Goal: Transaction & Acquisition: Book appointment/travel/reservation

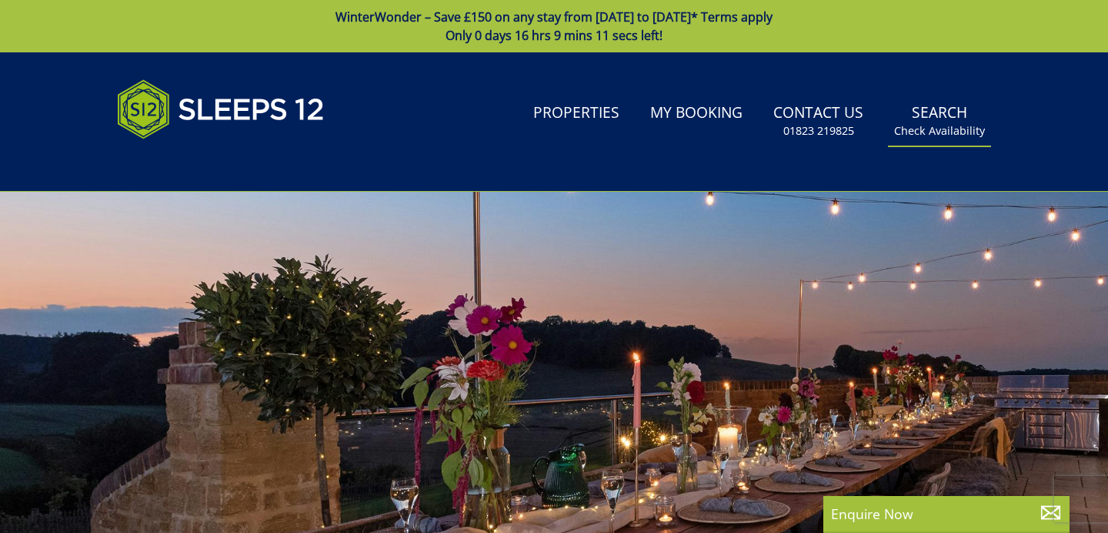
click at [940, 122] on link "Search Check Availability" at bounding box center [939, 121] width 103 height 50
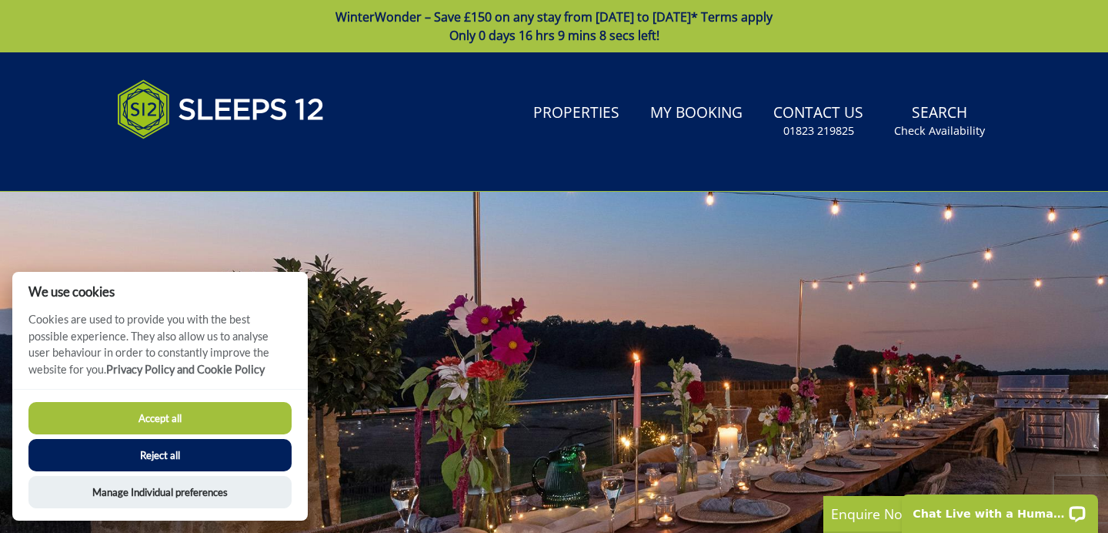
click at [260, 425] on button "Accept all" at bounding box center [159, 418] width 263 height 32
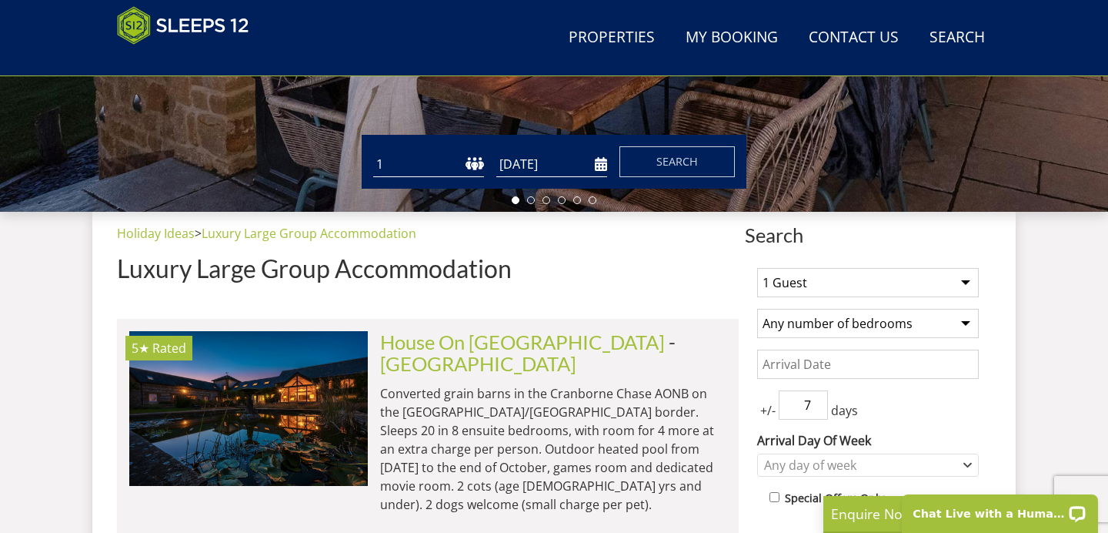
scroll to position [463, 0]
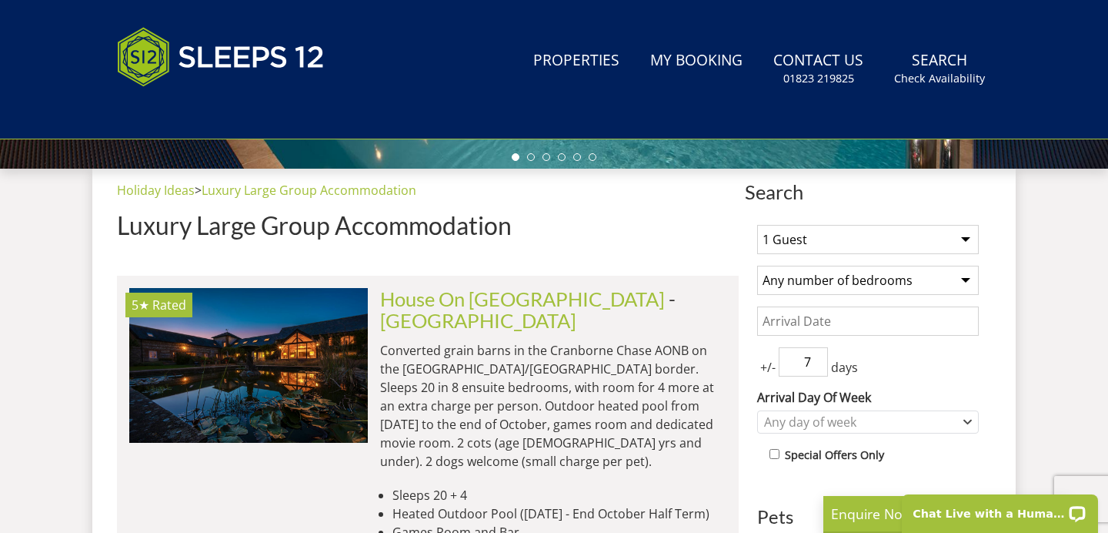
click at [840, 235] on select "1 Guest 2 Guests 3 Guests 4 Guests 5 Guests 6 Guests 7 Guests 8 Guests 9 Guests…" at bounding box center [868, 239] width 222 height 29
select select "9"
click at [757, 225] on select "1 Guest 2 Guests 3 Guests 4 Guests 5 Guests 6 Guests 7 Guests 8 Guests 9 Guests…" at bounding box center [868, 239] width 222 height 29
click at [866, 278] on select "Any number of bedrooms 1 Bedroom 2 Bedrooms 3 Bedrooms 4 Bedrooms 5 Bedrooms 6 …" at bounding box center [868, 280] width 222 height 29
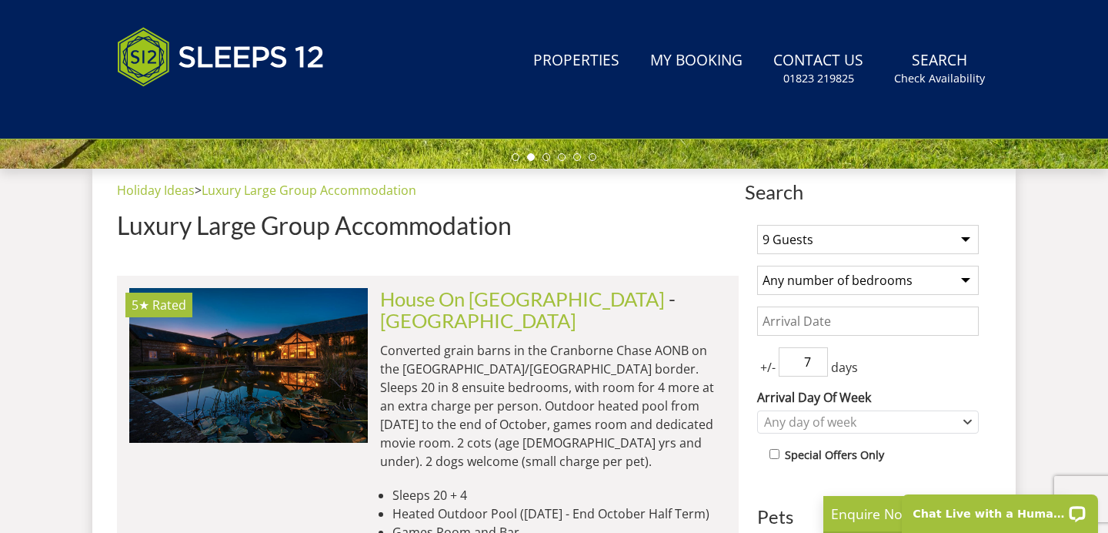
select select "5"
click at [757, 266] on select "Any number of bedrooms 1 Bedroom 2 Bedrooms 3 Bedrooms 4 Bedrooms 5 Bedrooms 6 …" at bounding box center [868, 280] width 222 height 29
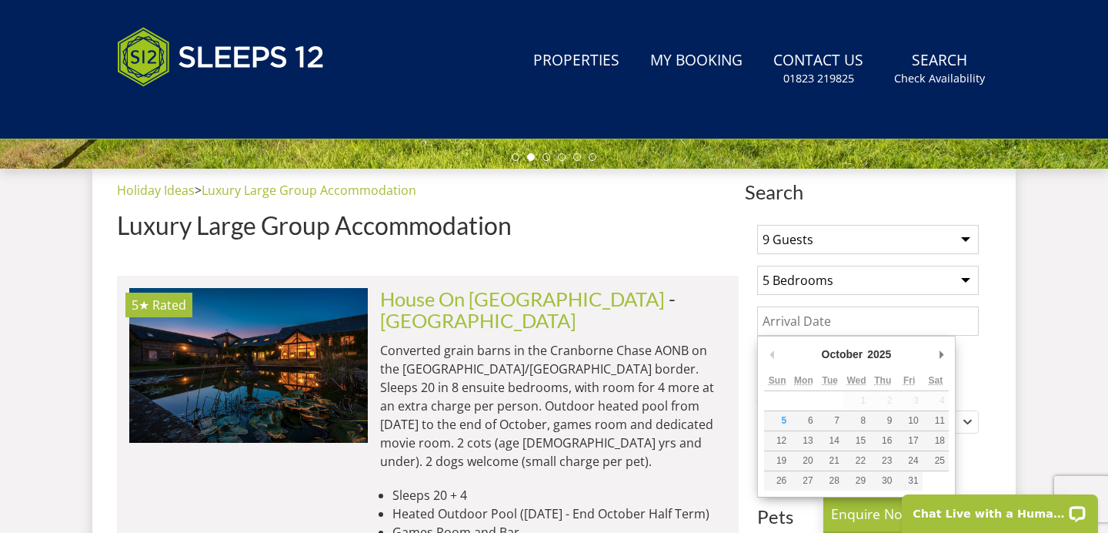
click at [863, 321] on input "Date" at bounding box center [868, 320] width 222 height 29
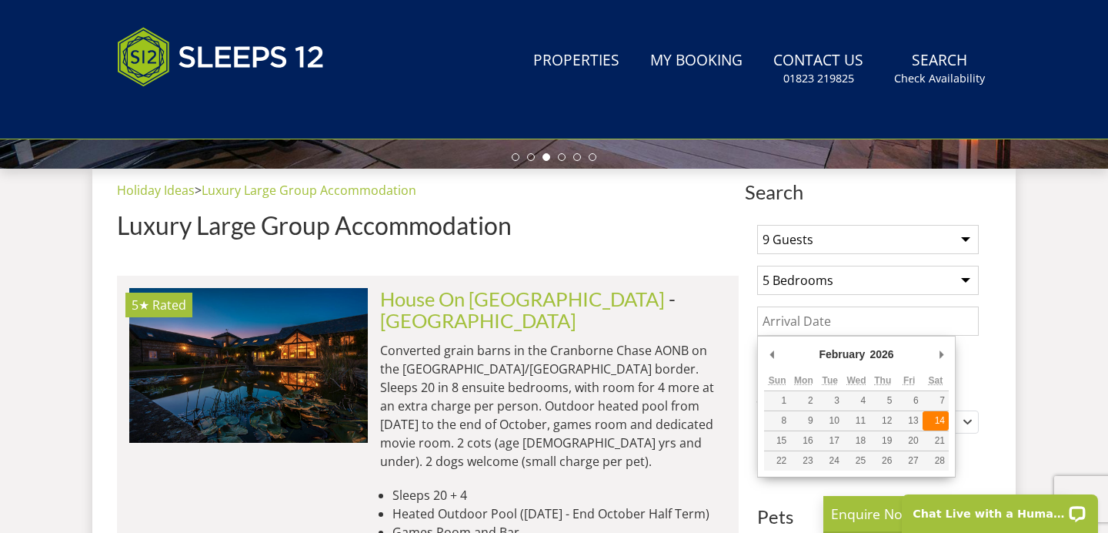
type input "[DATE]"
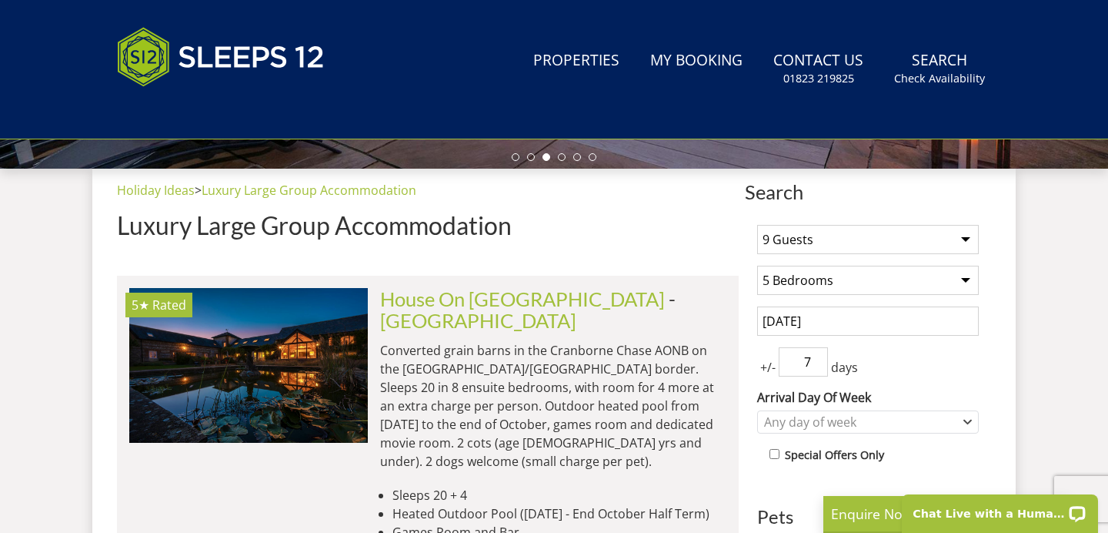
click at [810, 359] on input "7" at bounding box center [803, 361] width 49 height 29
click at [822, 367] on input "6" at bounding box center [803, 361] width 49 height 29
type input "5"
click at [822, 367] on input "5" at bounding box center [803, 361] width 49 height 29
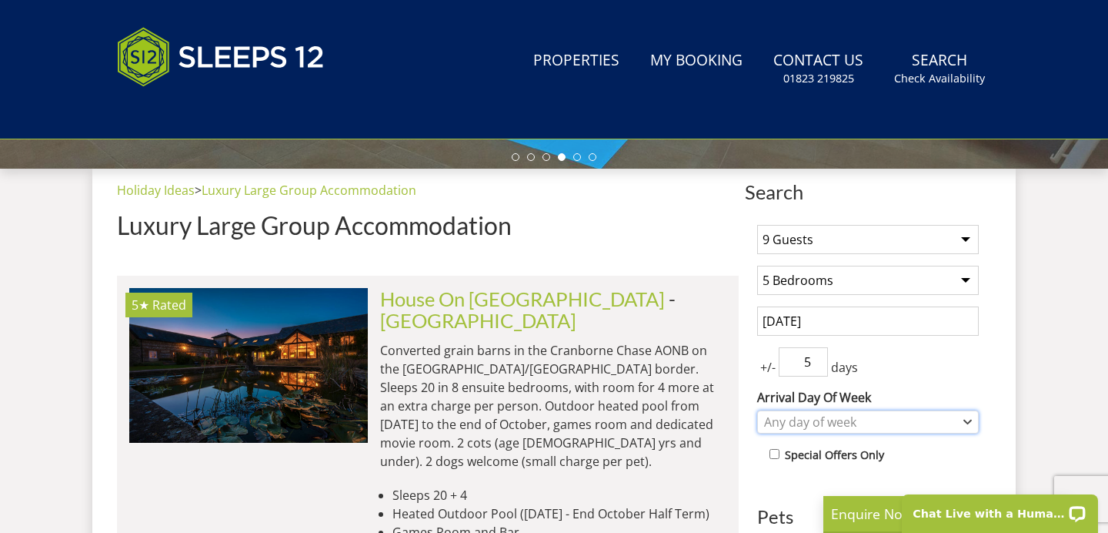
click at [853, 426] on div "Any day of week" at bounding box center [859, 421] width 199 height 17
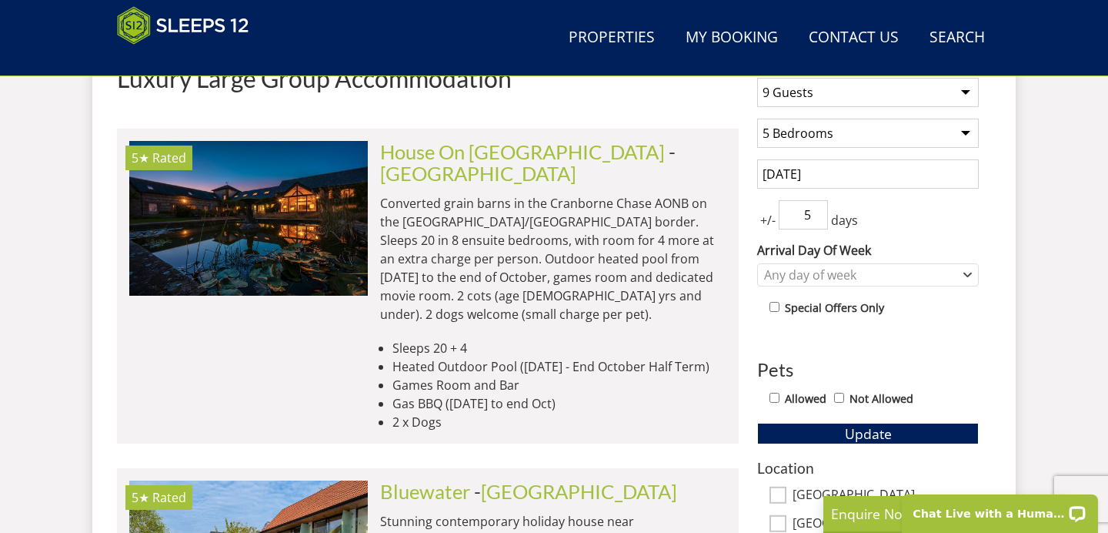
scroll to position [654, 0]
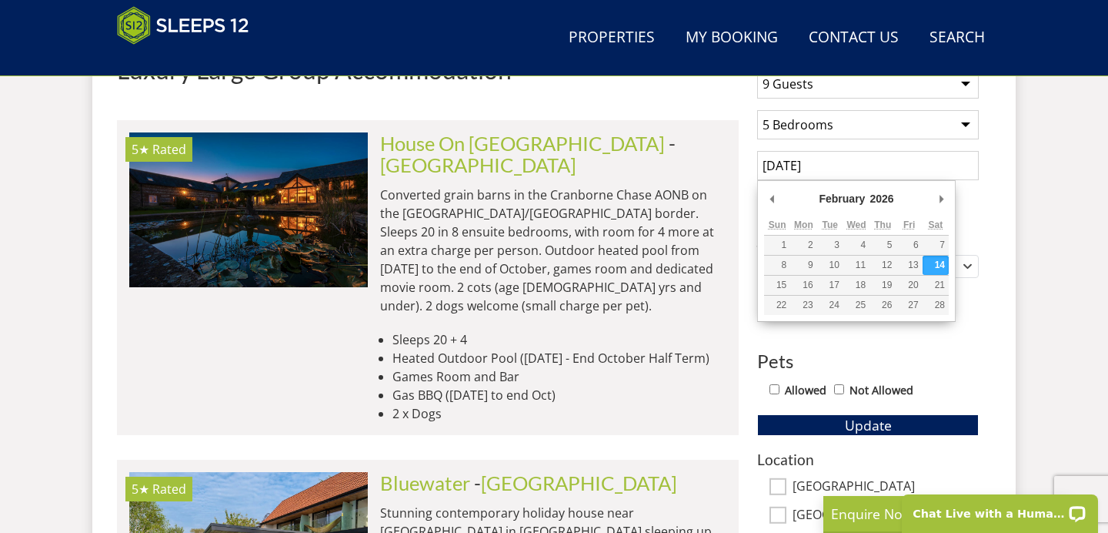
click at [843, 167] on input "[DATE]" at bounding box center [868, 165] width 222 height 29
type input "[DATE]"
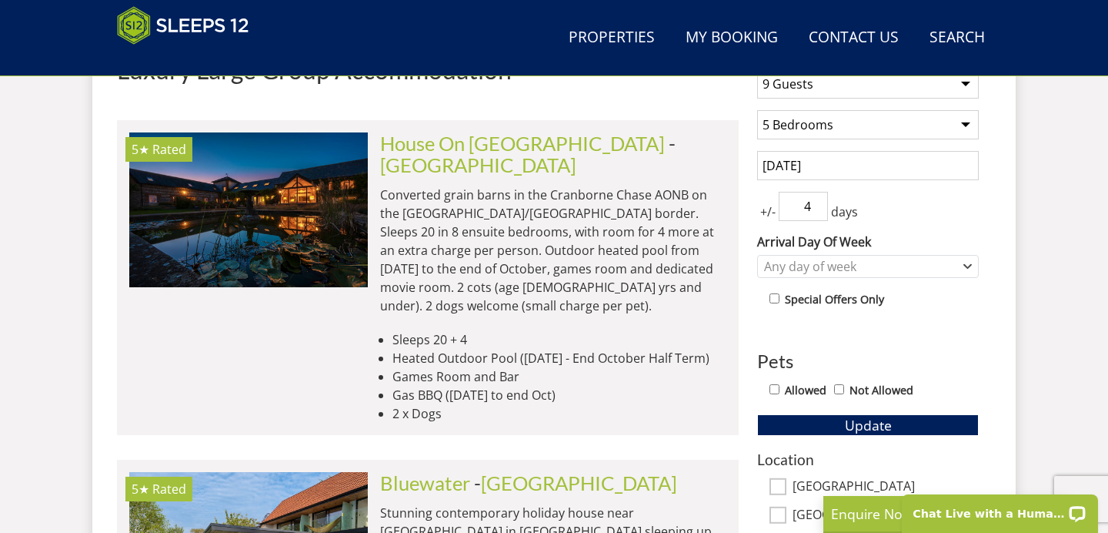
click at [810, 213] on input "4" at bounding box center [803, 206] width 49 height 29
click at [810, 213] on input "3" at bounding box center [803, 206] width 49 height 29
type input "2"
click at [818, 206] on input "2" at bounding box center [803, 206] width 49 height 29
click at [903, 212] on div "+/- 2 days" at bounding box center [868, 206] width 222 height 29
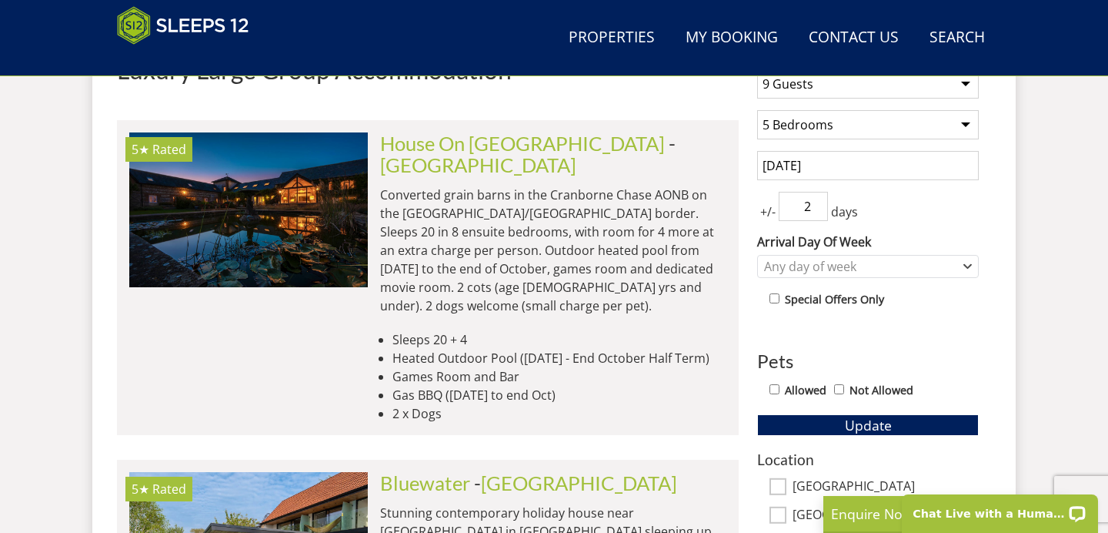
click at [891, 330] on div "1 Guest 2 Guests 3 Guests 4 Guests 5 Guests 6 Guests 7 Guests 8 Guests 9 Guests…" at bounding box center [868, 477] width 246 height 840
click at [862, 417] on span "Update" at bounding box center [868, 425] width 47 height 18
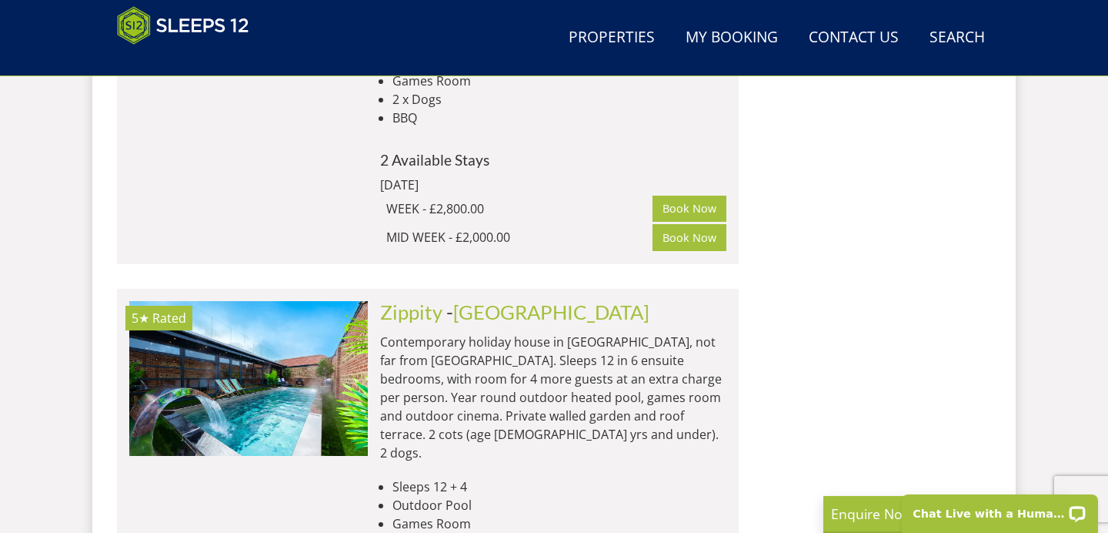
scroll to position [3532, 0]
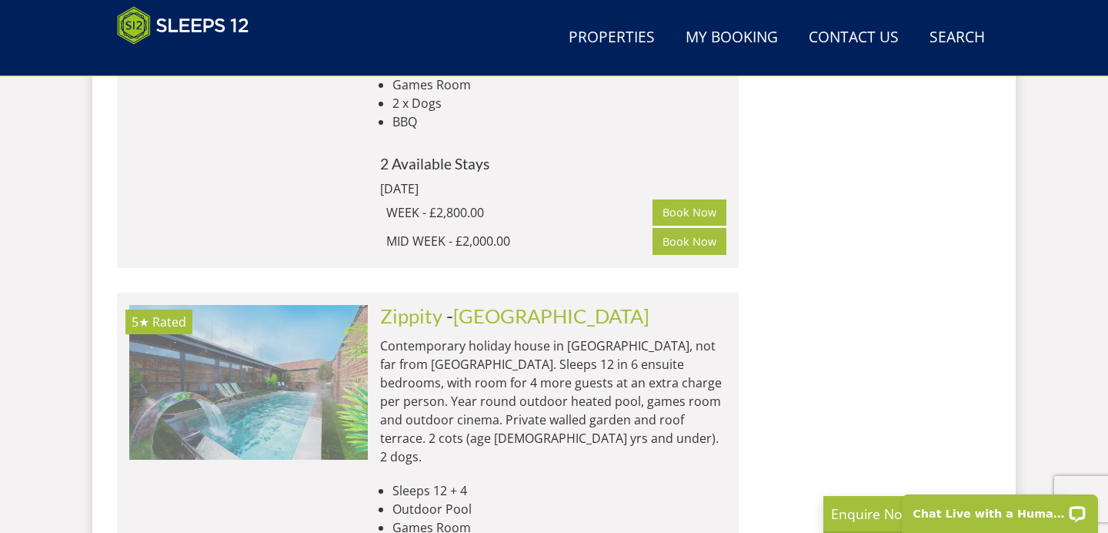
click at [284, 305] on img at bounding box center [248, 382] width 239 height 154
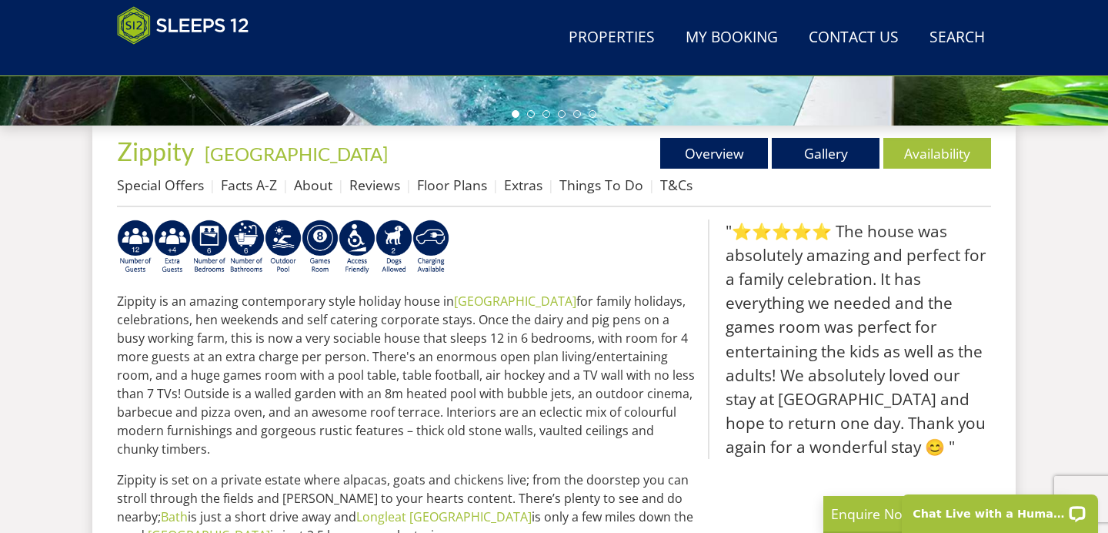
scroll to position [530, 0]
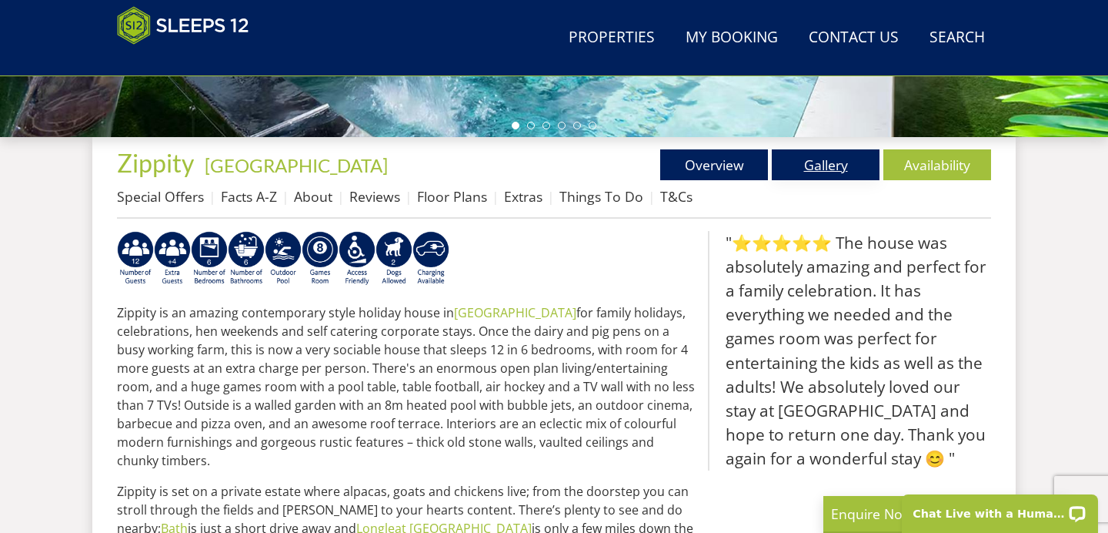
click at [803, 160] on link "Gallery" at bounding box center [826, 164] width 108 height 31
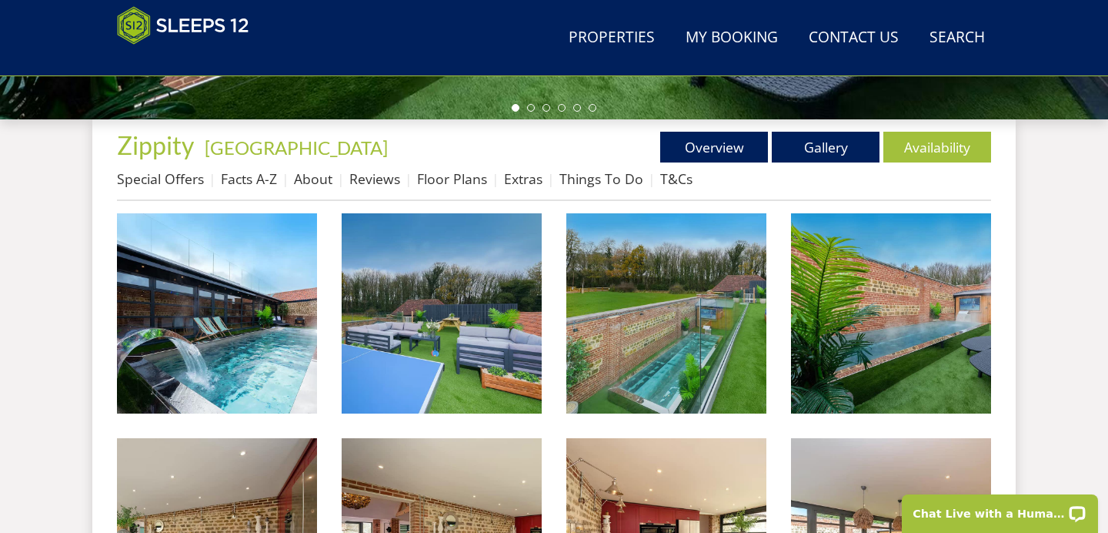
scroll to position [549, 0]
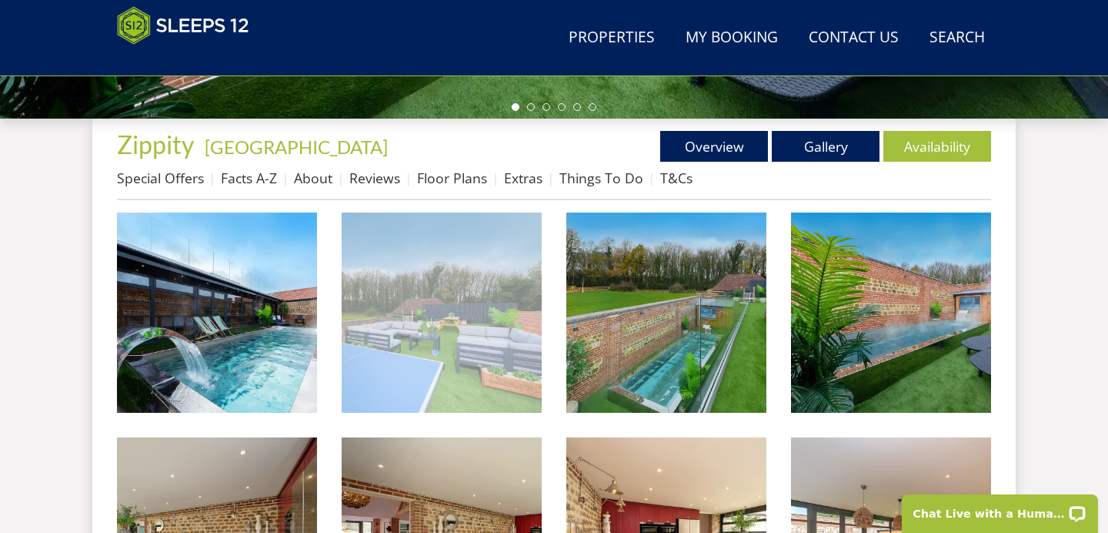
click at [482, 300] on img at bounding box center [442, 312] width 200 height 200
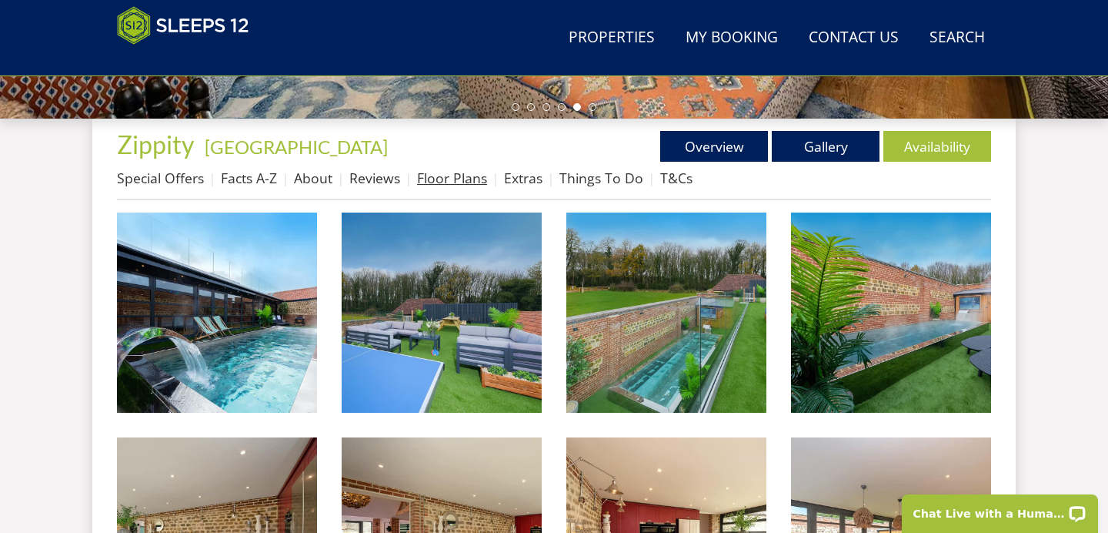
click at [463, 171] on link "Floor Plans" at bounding box center [452, 178] width 70 height 18
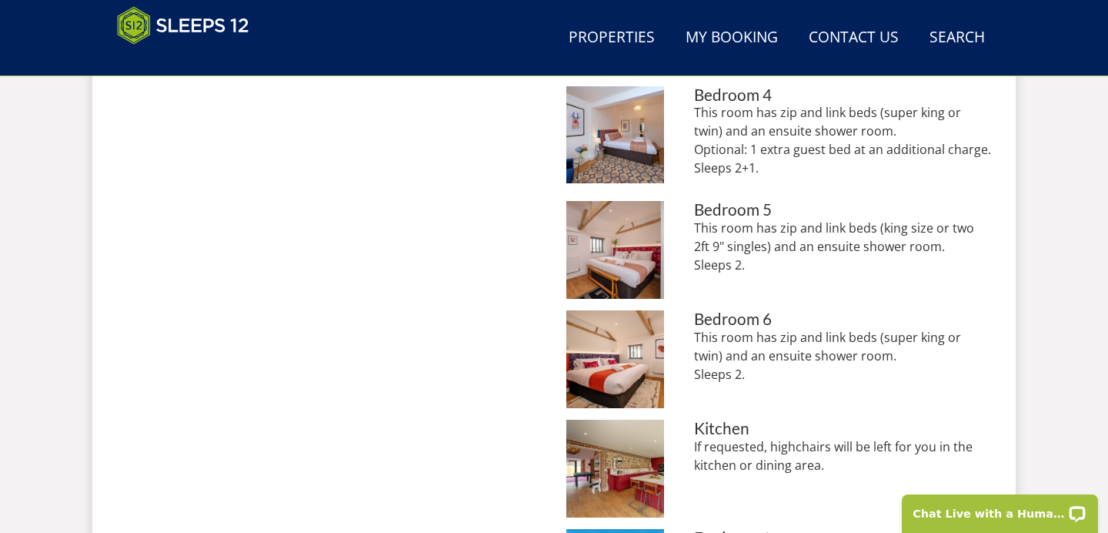
scroll to position [1073, 0]
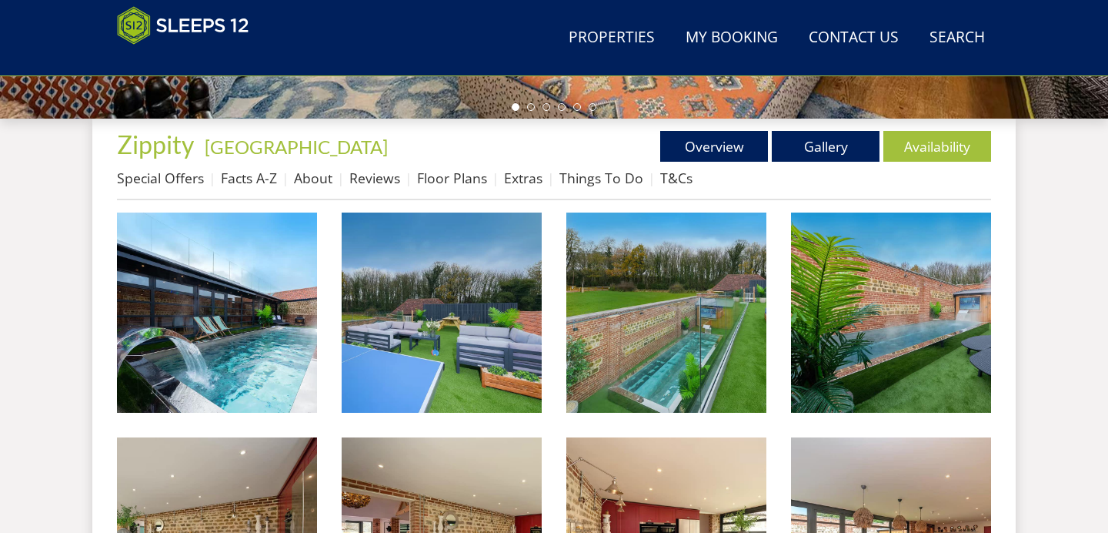
scroll to position [530, 0]
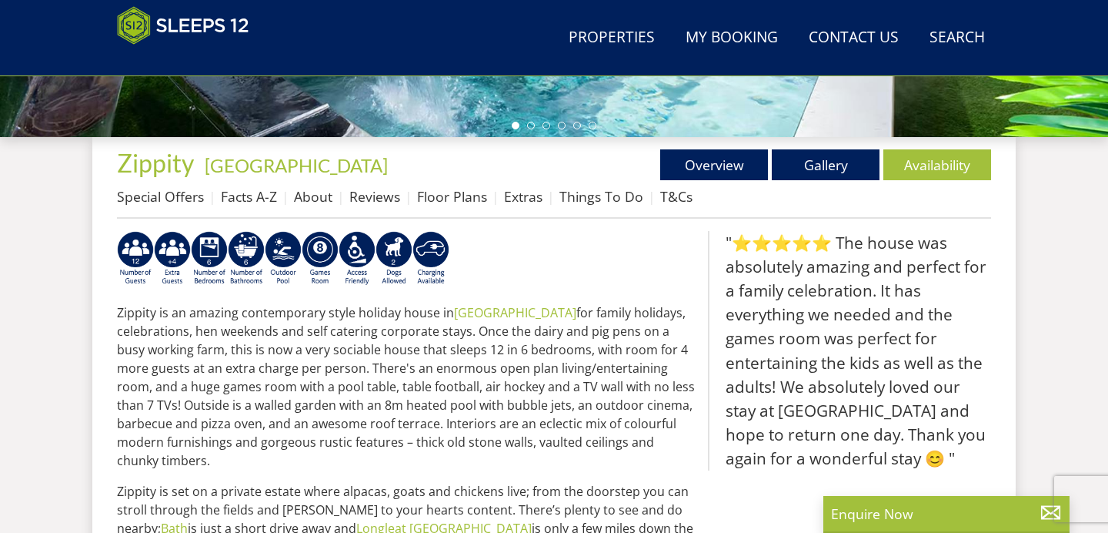
scroll to position [3532, 0]
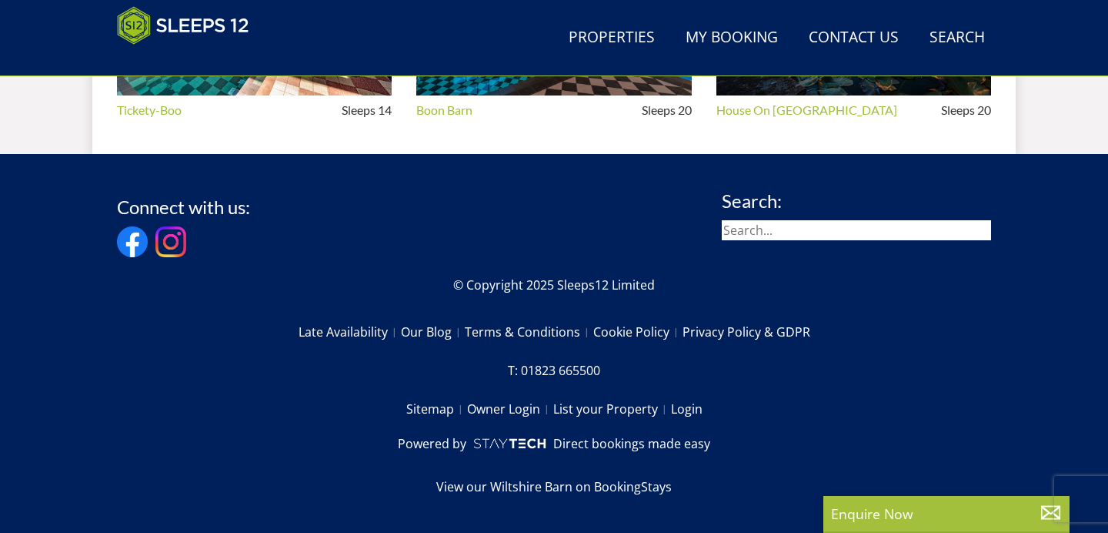
select select "9"
select select "5"
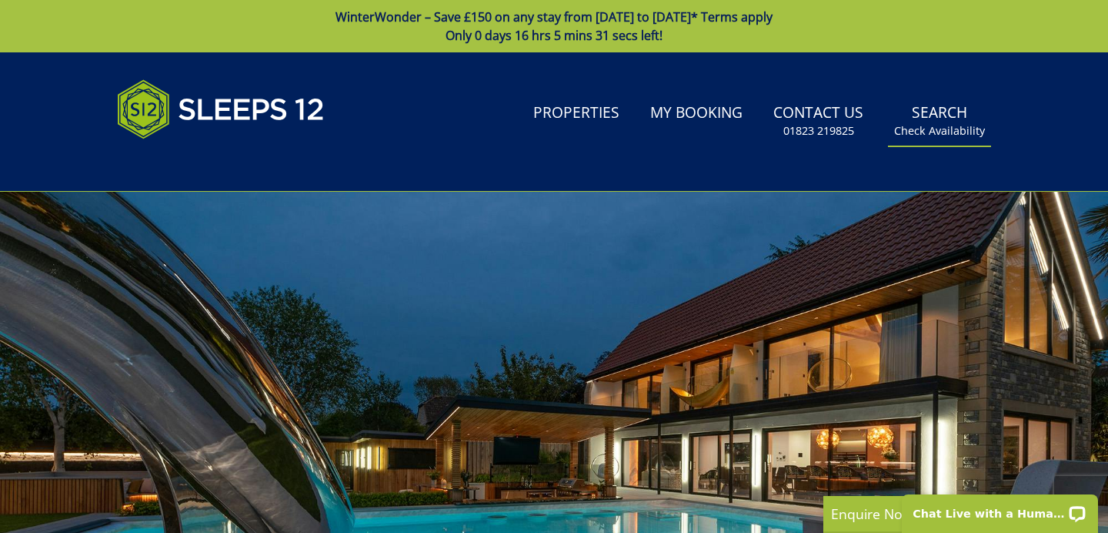
click at [959, 144] on link "Search Check Availability" at bounding box center [939, 121] width 103 height 50
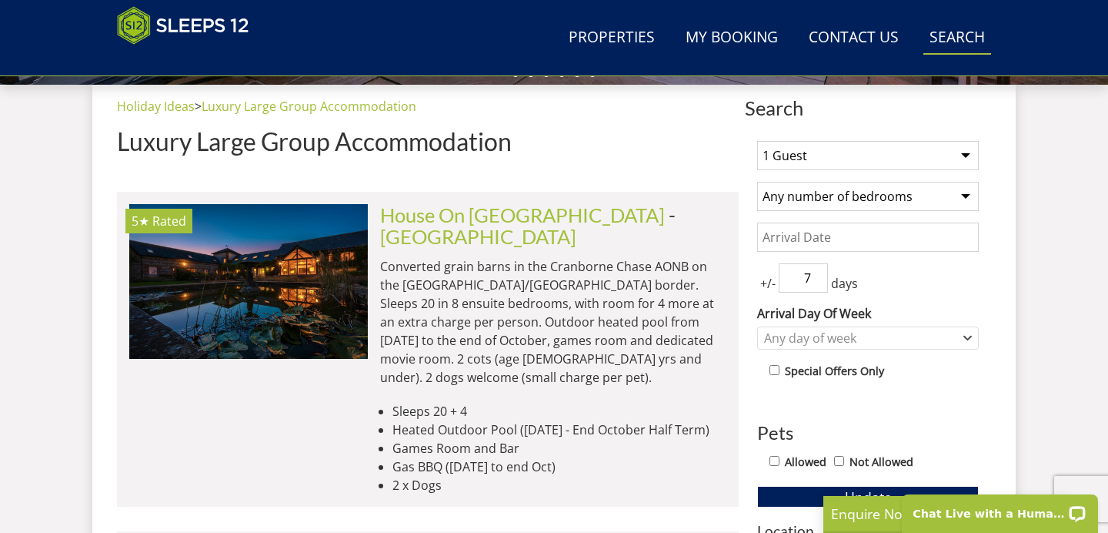
scroll to position [591, 0]
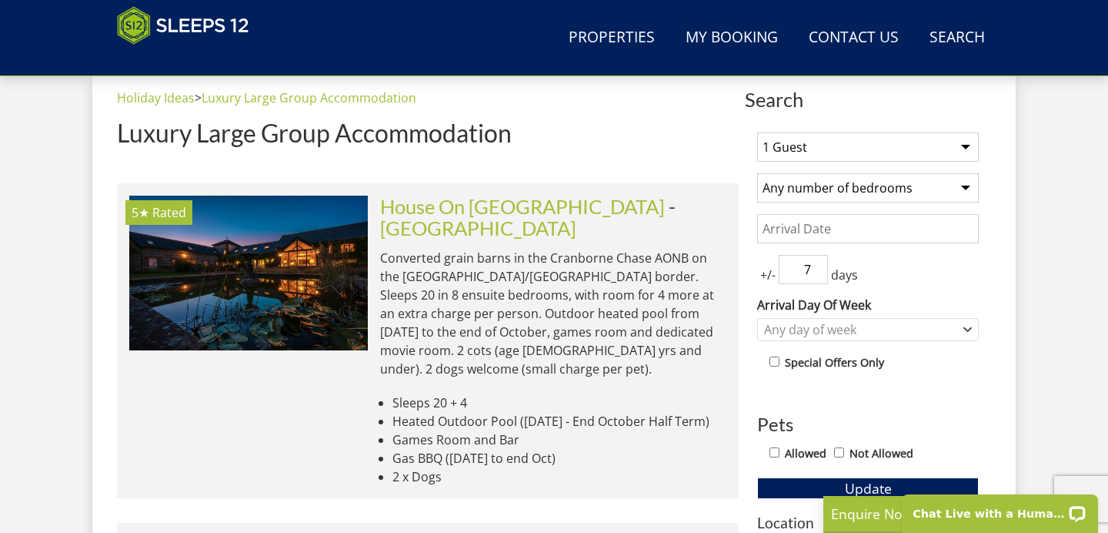
click at [877, 147] on select "1 Guest 2 Guests 3 Guests 4 Guests 5 Guests 6 Guests 7 Guests 8 Guests 9 Guests…" at bounding box center [868, 146] width 222 height 29
select select "4"
click at [757, 132] on select "1 Guest 2 Guests 3 Guests 4 Guests 5 Guests 6 Guests 7 Guests 8 Guests 9 Guests…" at bounding box center [868, 146] width 222 height 29
click at [867, 195] on select "Any number of bedrooms 1 Bedroom 2 Bedrooms 3 Bedrooms 4 Bedrooms 5 Bedrooms 6 …" at bounding box center [868, 187] width 222 height 29
select select "3"
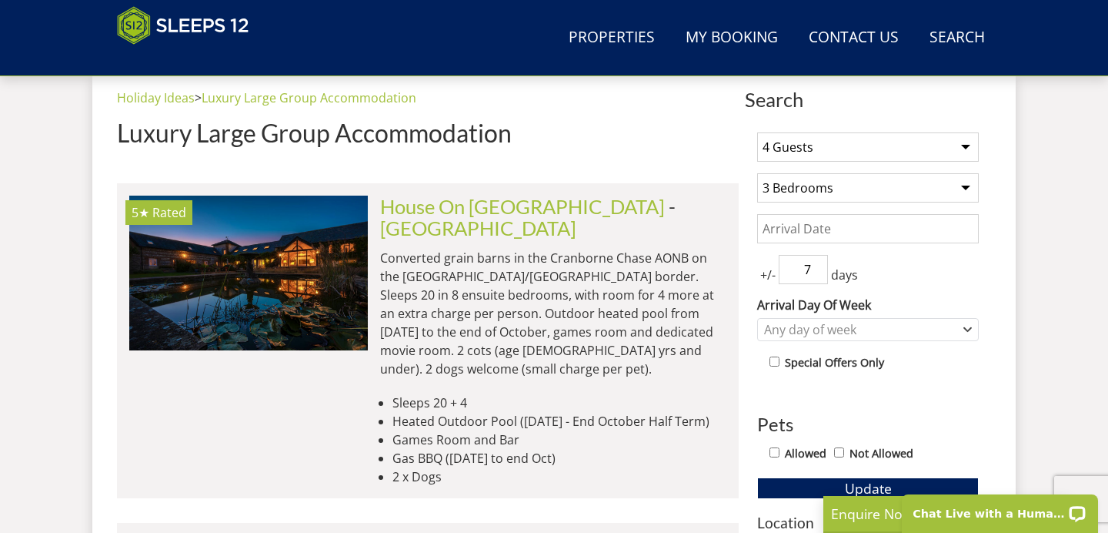
click at [757, 173] on select "Any number of bedrooms 1 Bedroom 2 Bedrooms 3 Bedrooms 4 Bedrooms 5 Bedrooms 6 …" at bounding box center [868, 187] width 222 height 29
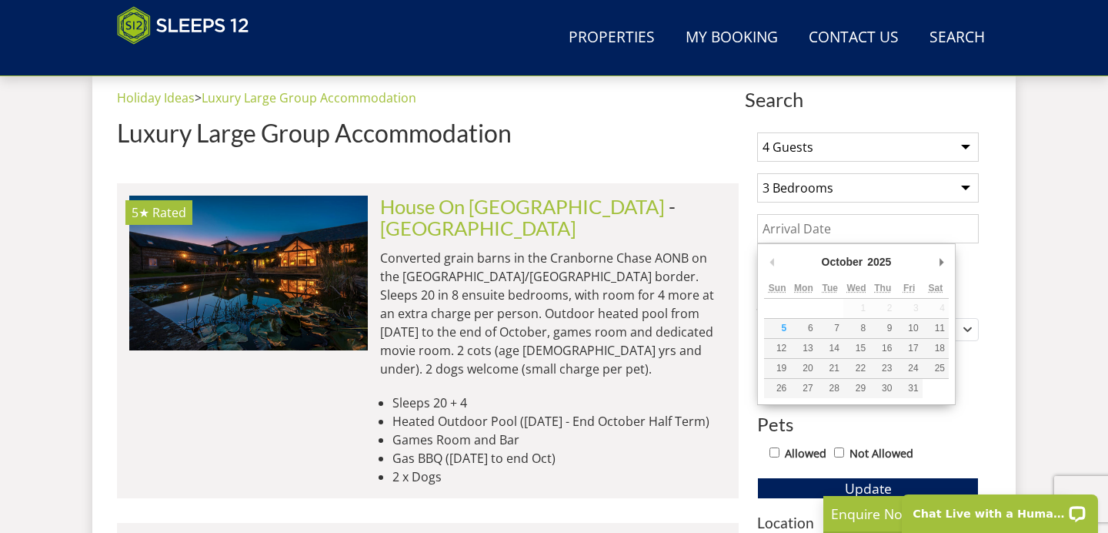
click at [855, 230] on input "Date" at bounding box center [868, 228] width 222 height 29
type input "26/12/2025"
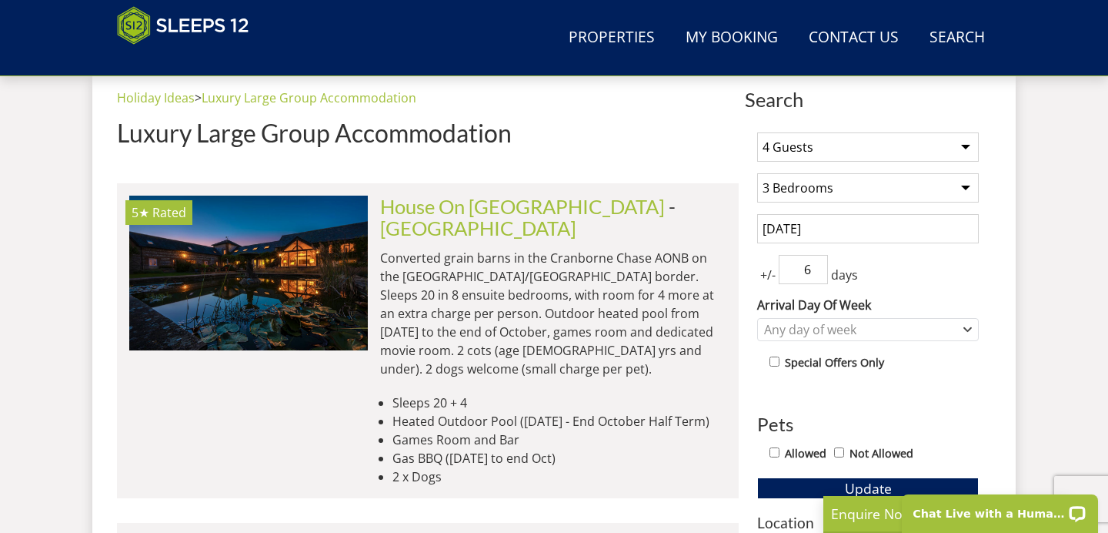
click at [817, 273] on input "6" at bounding box center [803, 269] width 49 height 29
click at [817, 273] on input "5" at bounding box center [803, 269] width 49 height 29
click at [817, 273] on input "4" at bounding box center [803, 269] width 49 height 29
click at [817, 273] on input "3" at bounding box center [803, 269] width 49 height 29
type input "2"
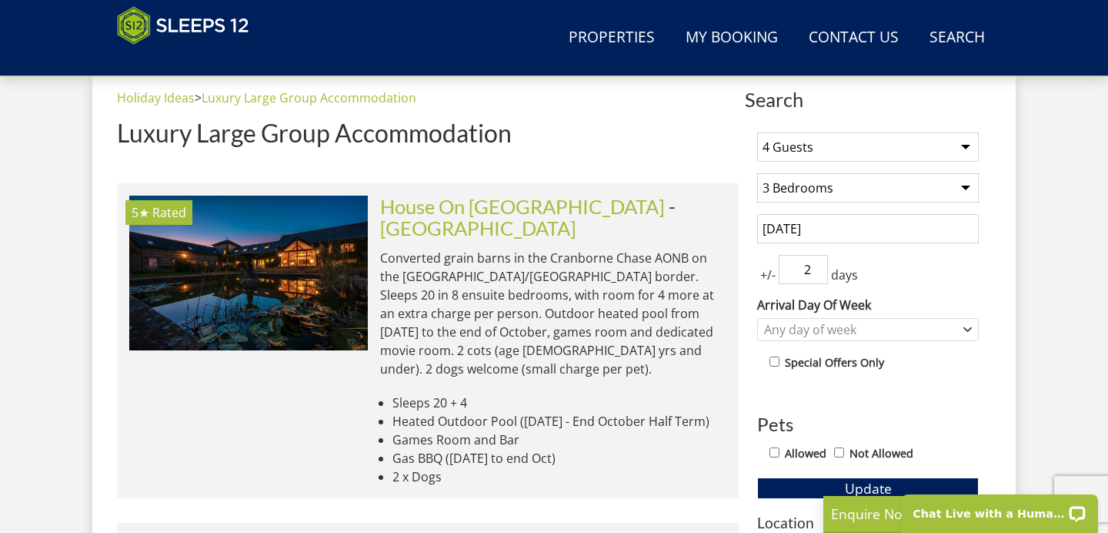
click at [817, 273] on input "2" at bounding box center [803, 269] width 49 height 29
click at [890, 406] on div "1 Guest 2 Guests 3 Guests 4 Guests 5 Guests 6 Guests 7 Guests 8 Guests 9 Guests…" at bounding box center [868, 540] width 246 height 840
click at [892, 484] on iframe at bounding box center [1000, 508] width 216 height 48
click at [936, 487] on div "Chat Live with a Human!" at bounding box center [1000, 508] width 216 height 48
click at [856, 486] on span "Update" at bounding box center [868, 488] width 47 height 18
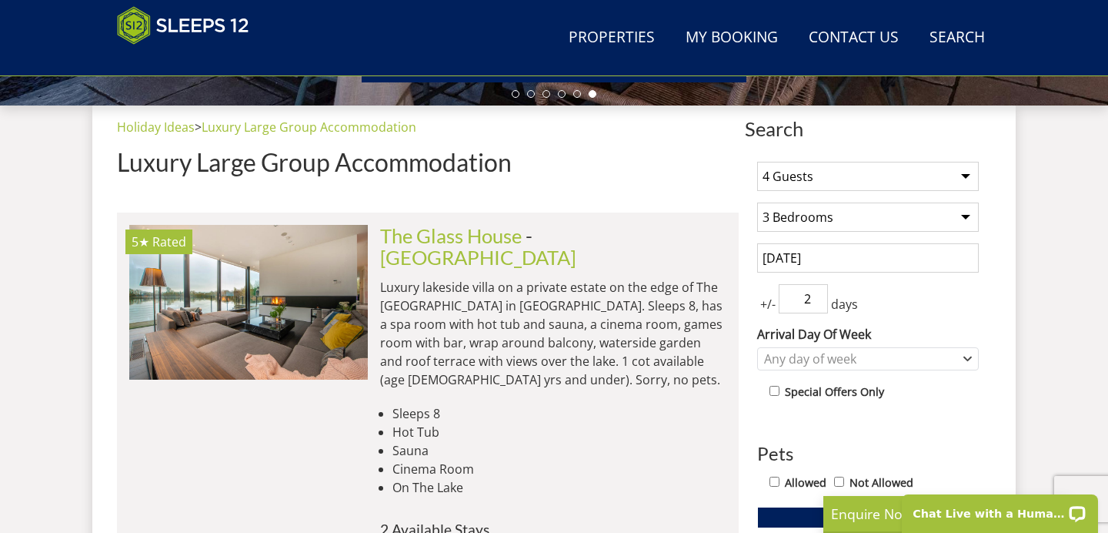
scroll to position [554, 0]
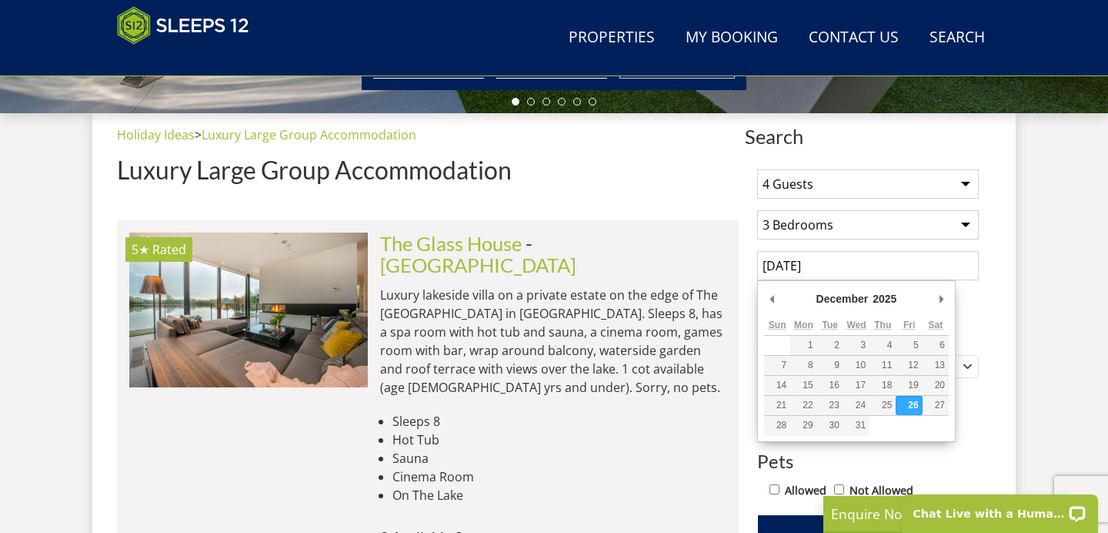
click at [810, 267] on input "26/12/2025" at bounding box center [868, 265] width 222 height 29
type input "01/01/2026"
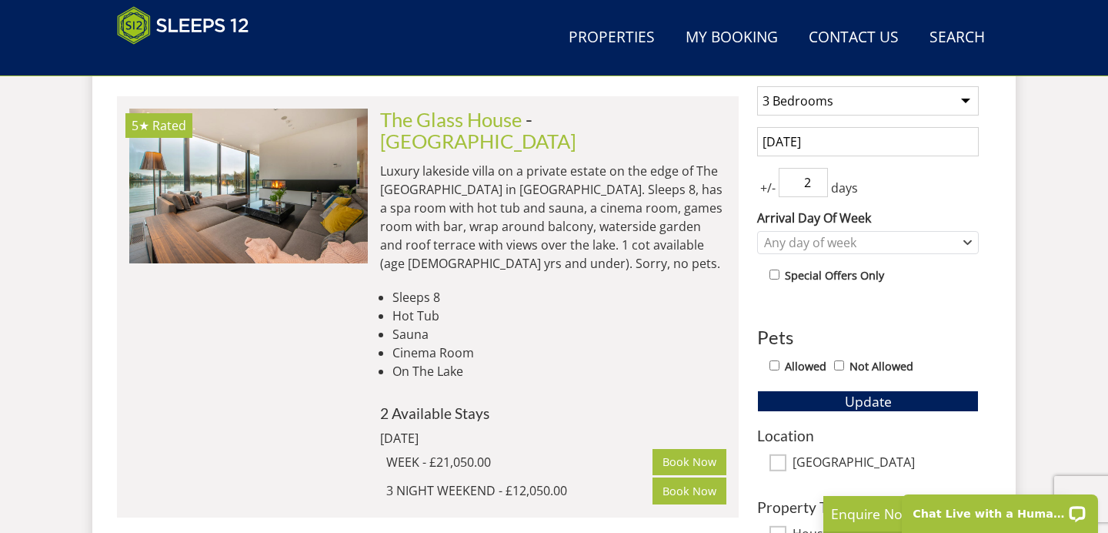
scroll to position [683, 0]
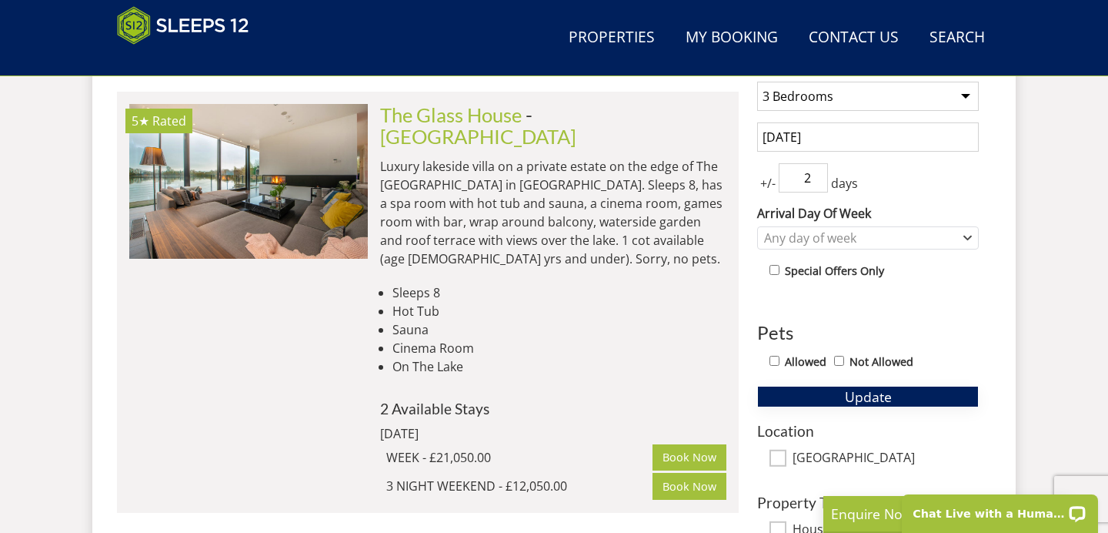
click at [878, 400] on span "Update" at bounding box center [868, 396] width 47 height 18
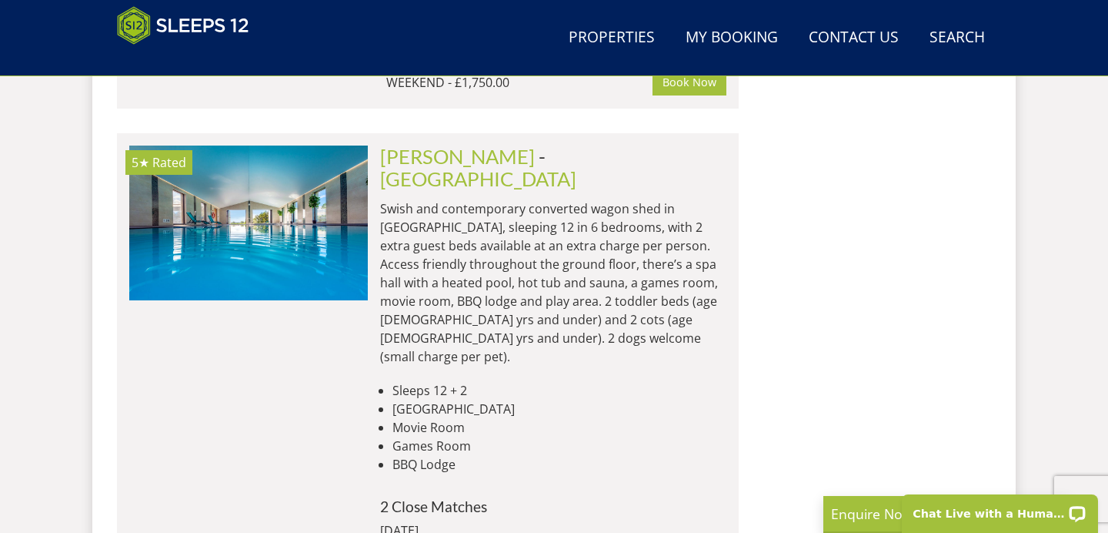
scroll to position [2025, 0]
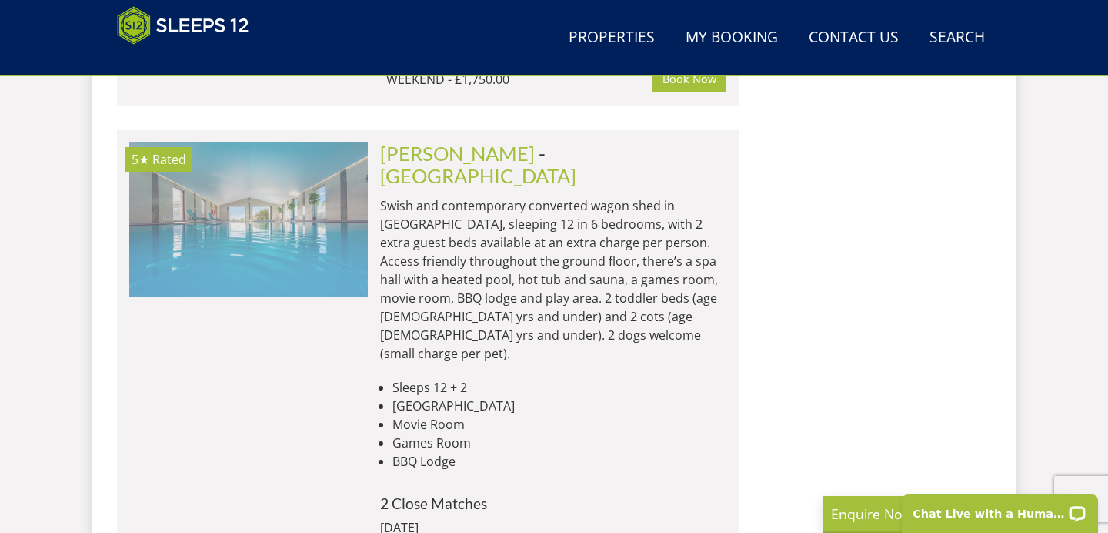
click at [305, 179] on img at bounding box center [248, 219] width 239 height 154
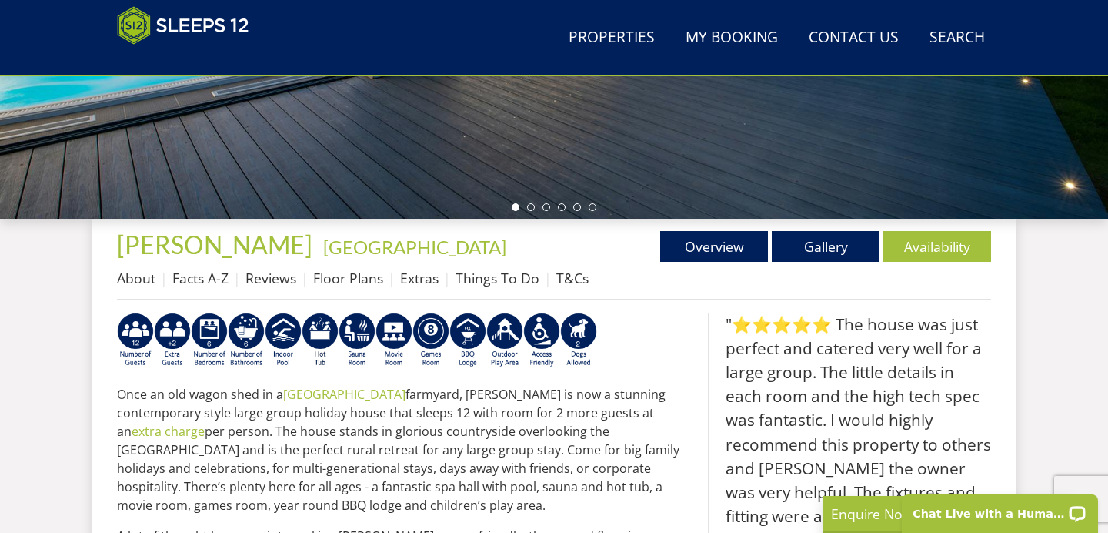
scroll to position [452, 0]
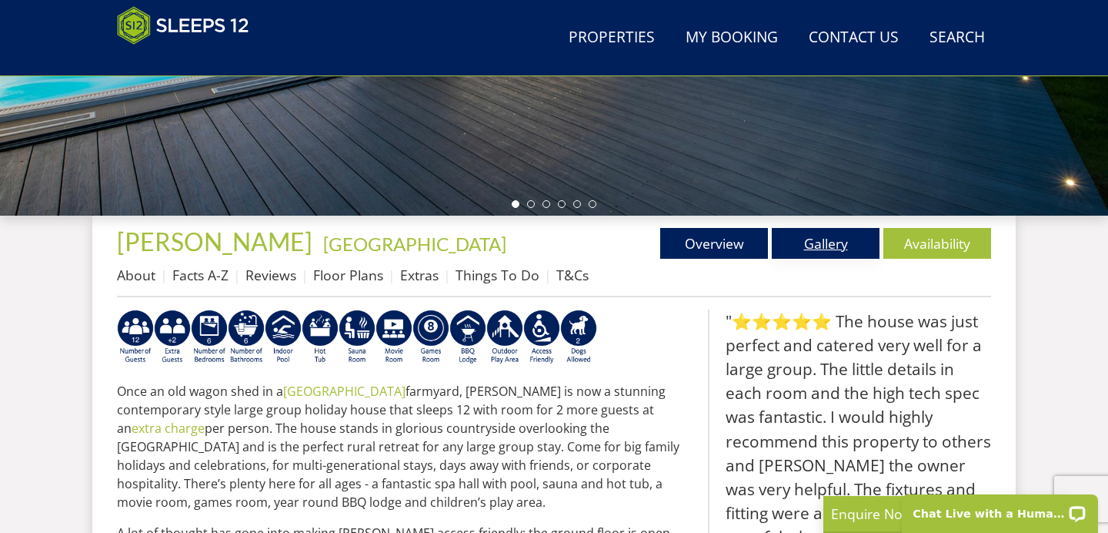
click at [819, 237] on link "Gallery" at bounding box center [826, 243] width 108 height 31
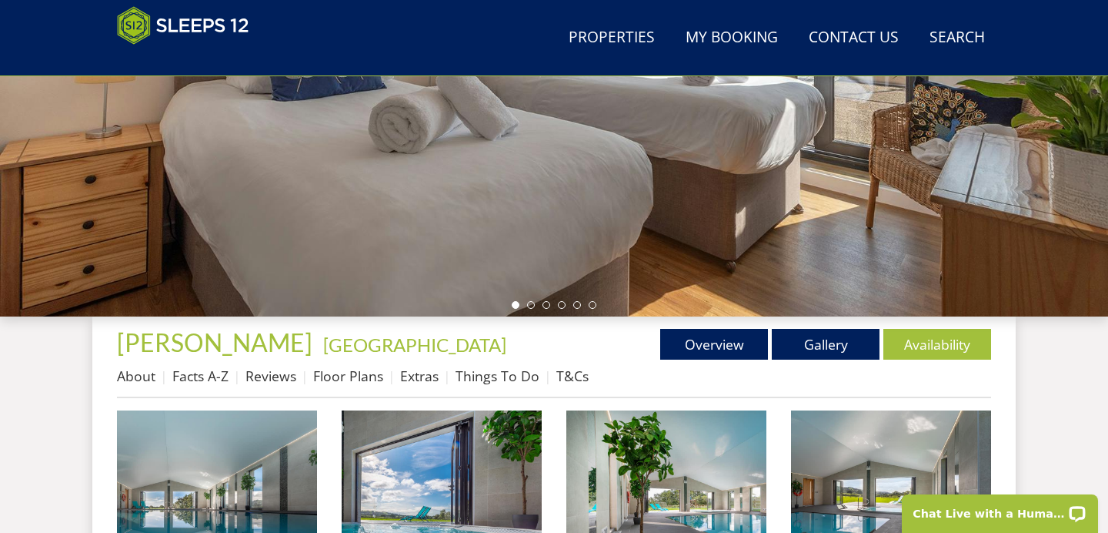
scroll to position [367, 0]
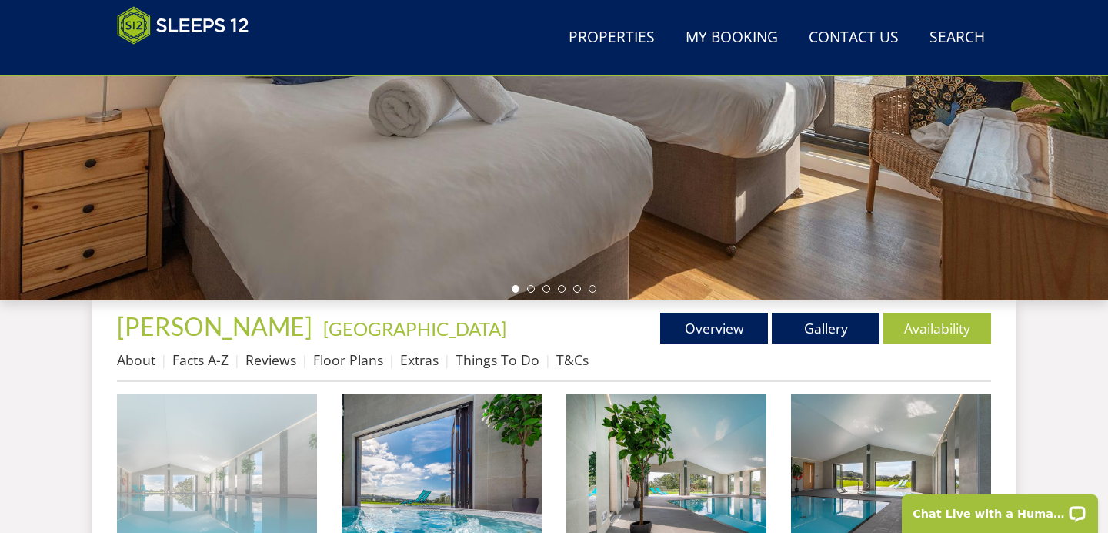
click at [149, 489] on img at bounding box center [217, 494] width 200 height 200
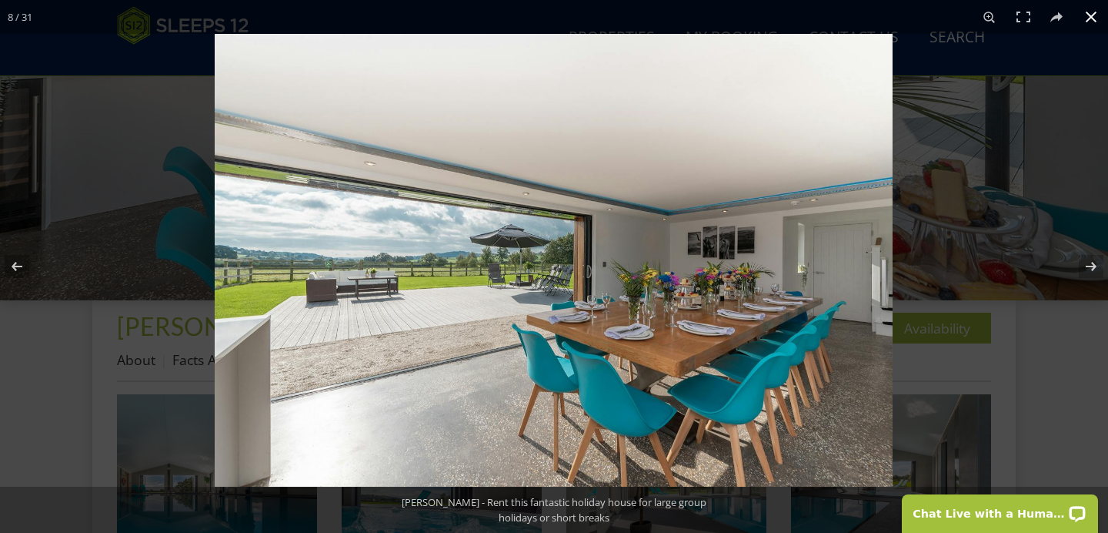
click at [1095, 15] on button at bounding box center [1091, 17] width 34 height 34
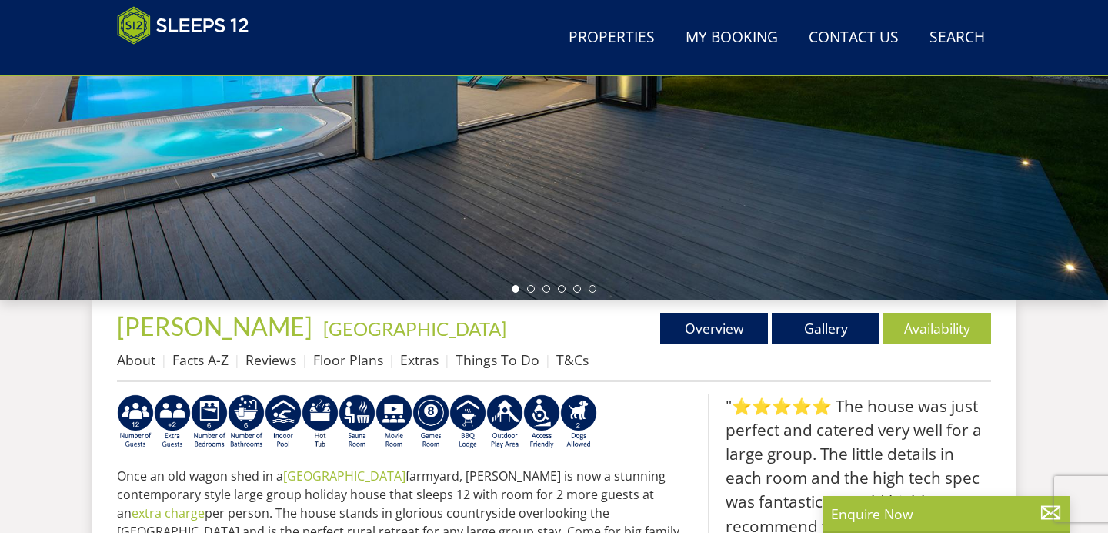
scroll to position [452, 0]
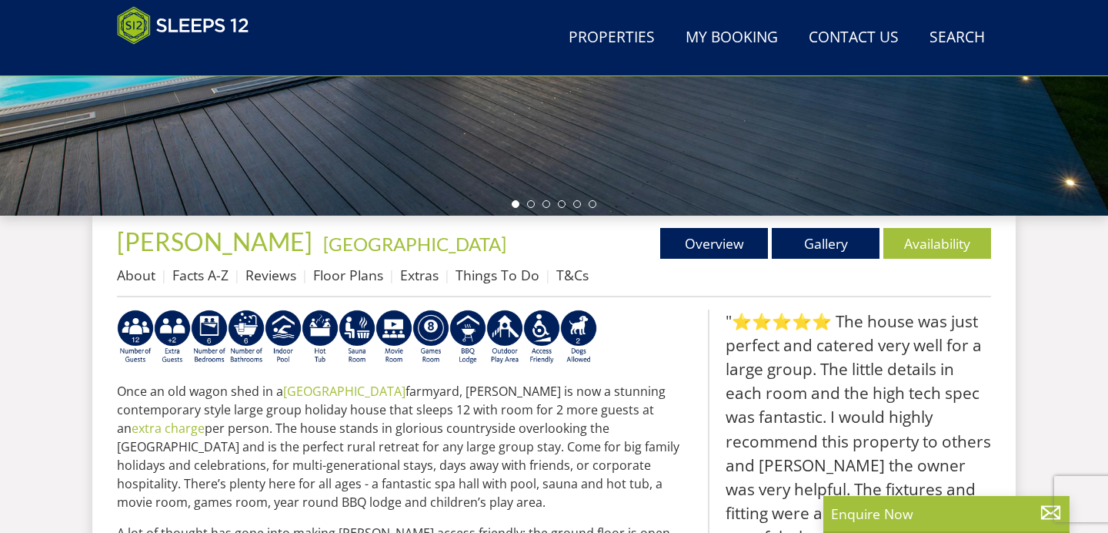
select select "4"
select select "3"
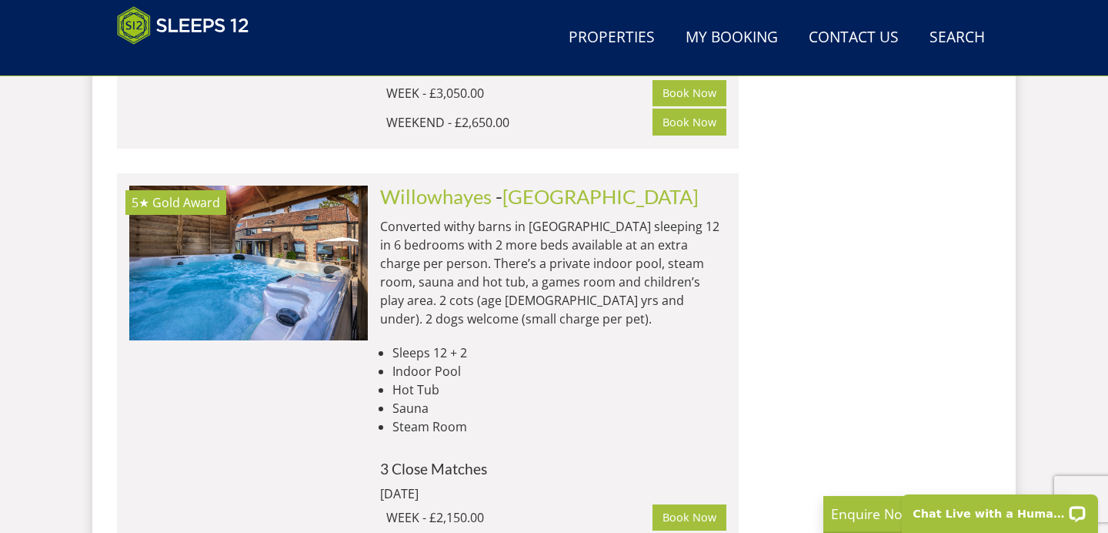
scroll to position [2477, 0]
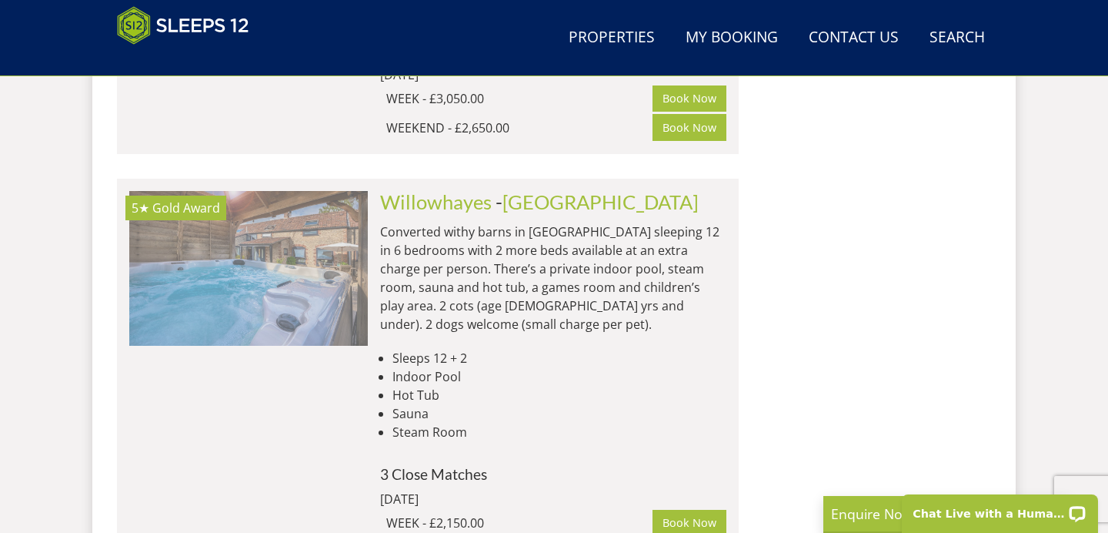
click at [339, 232] on img at bounding box center [248, 268] width 239 height 154
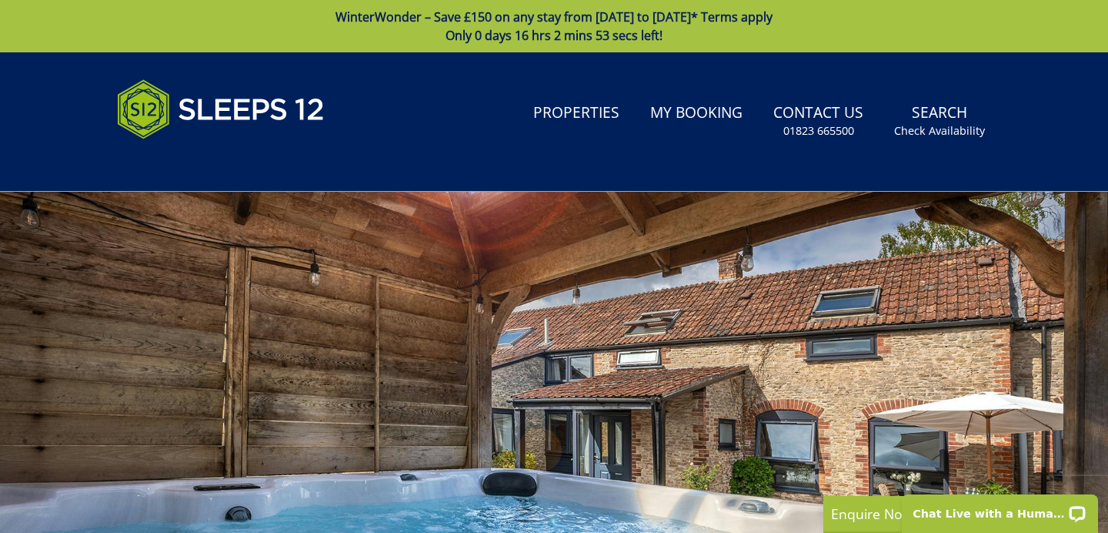
scroll to position [2477, 0]
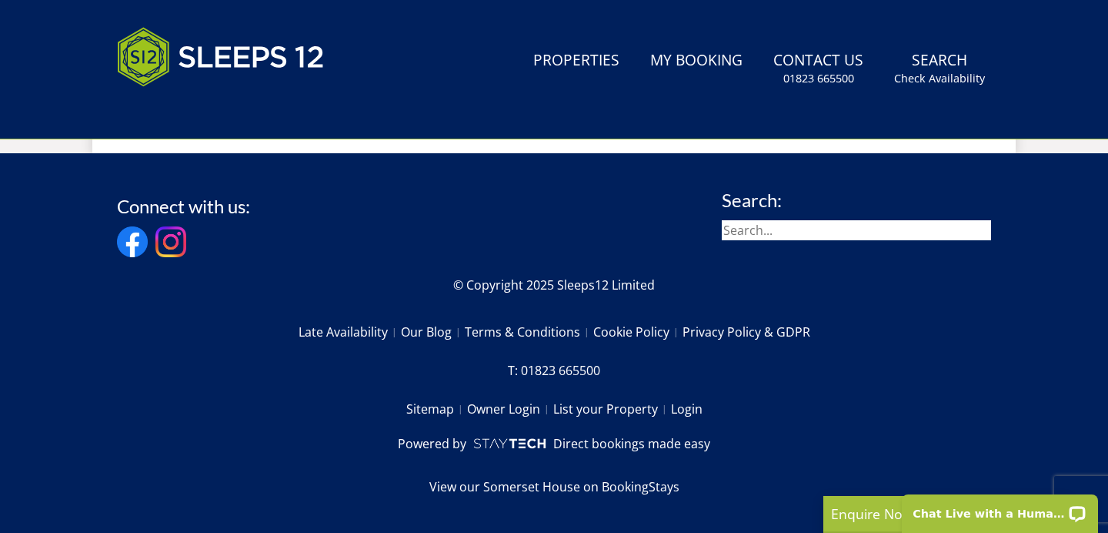
select select "4"
select select "3"
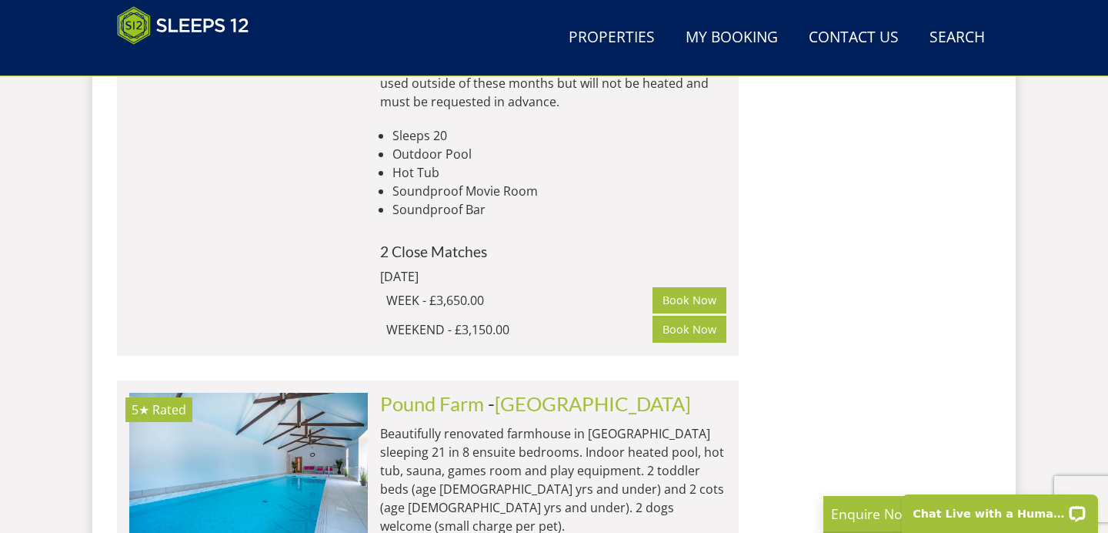
scroll to position [7372, 0]
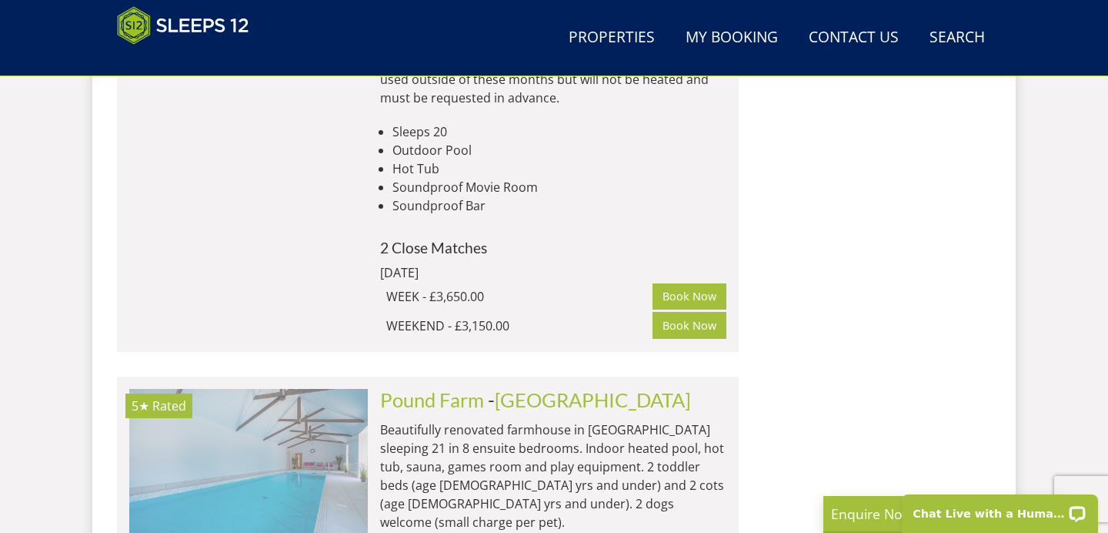
click at [299, 389] on img at bounding box center [248, 466] width 239 height 154
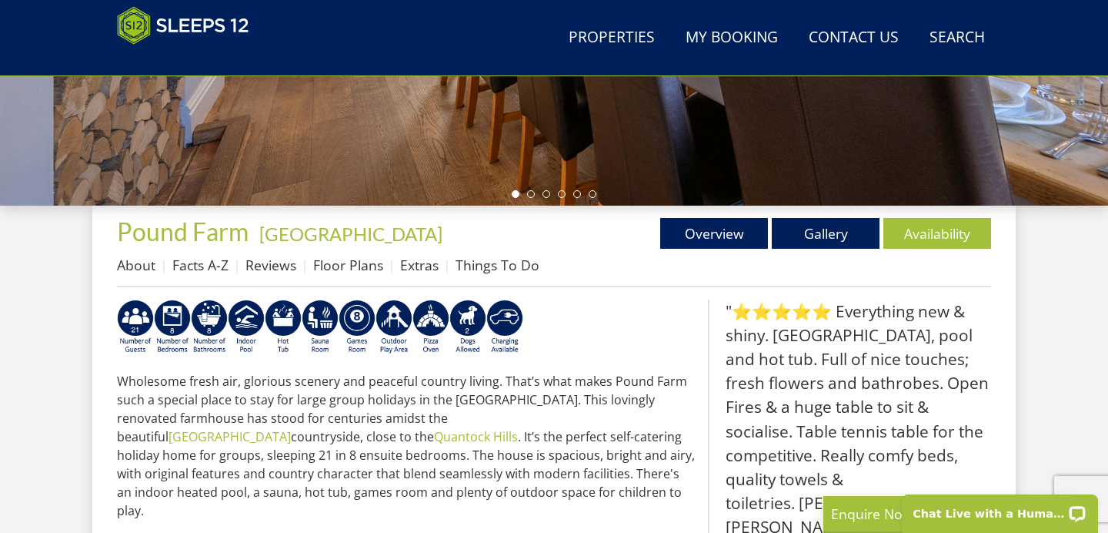
scroll to position [456, 0]
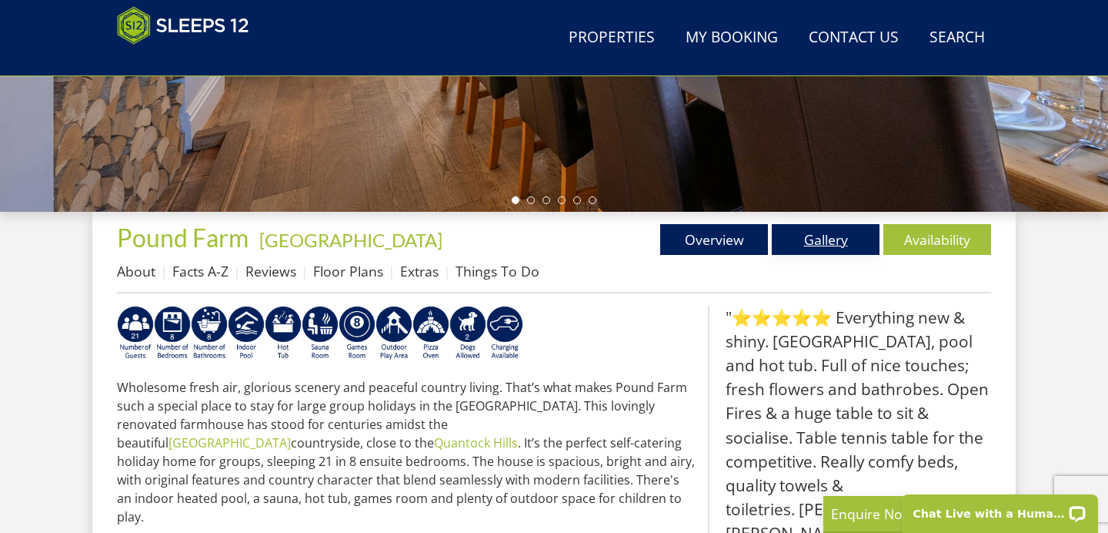
click at [823, 236] on link "Gallery" at bounding box center [826, 239] width 108 height 31
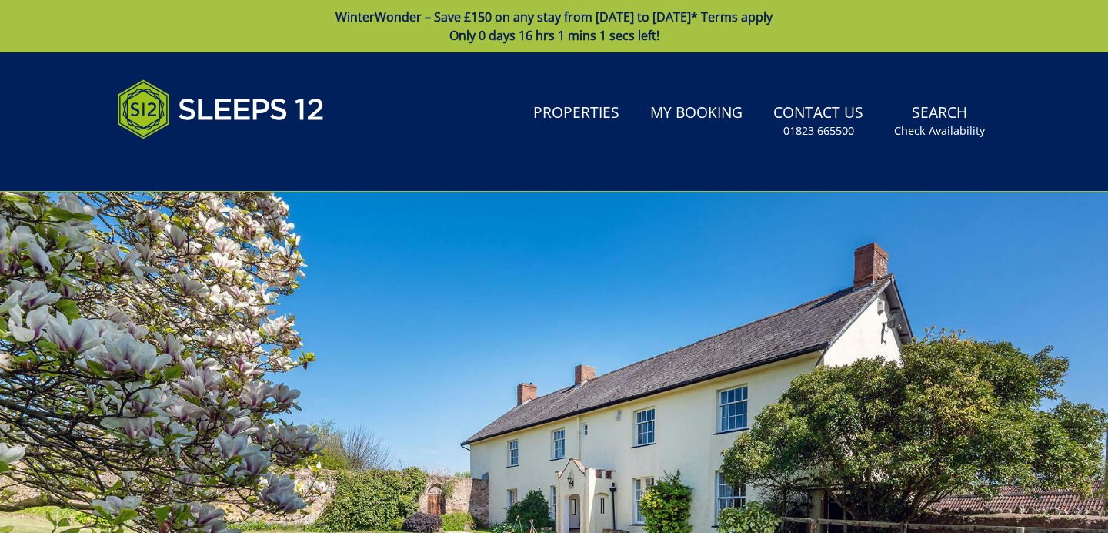
click at [574, 422] on div at bounding box center [554, 461] width 1108 height 539
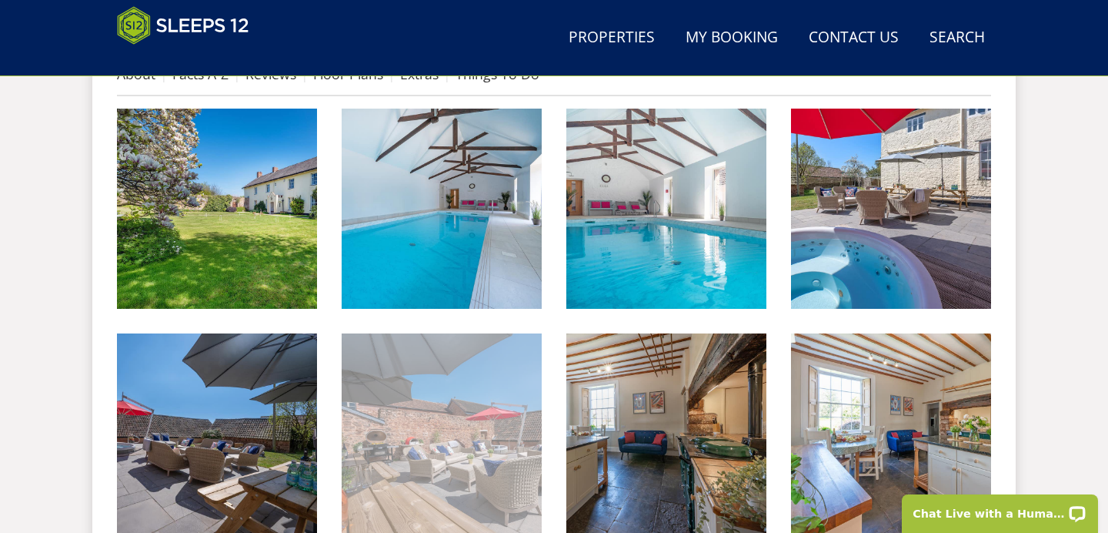
scroll to position [657, 0]
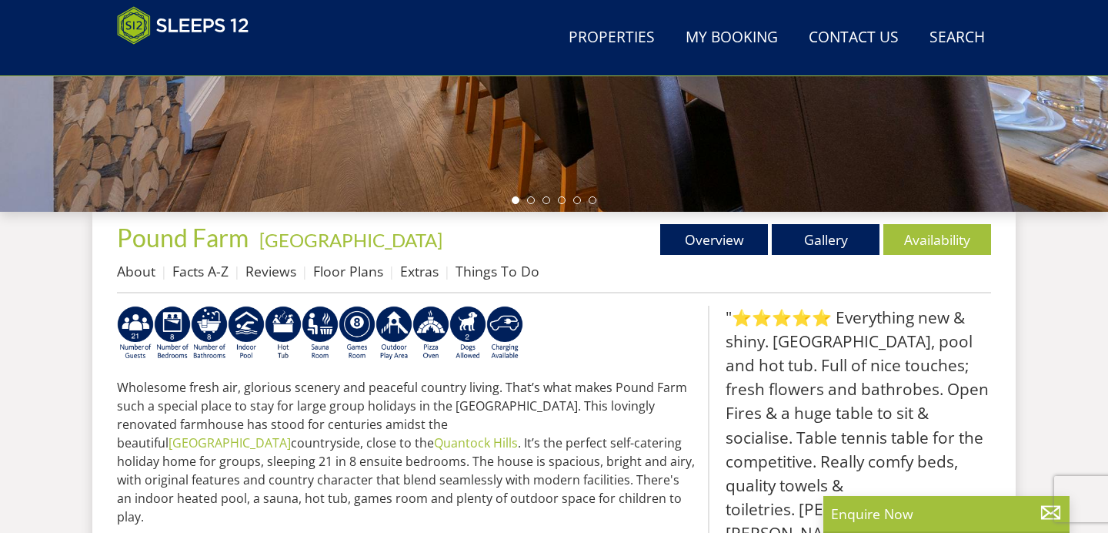
scroll to position [7372, 0]
select select "4"
select select "3"
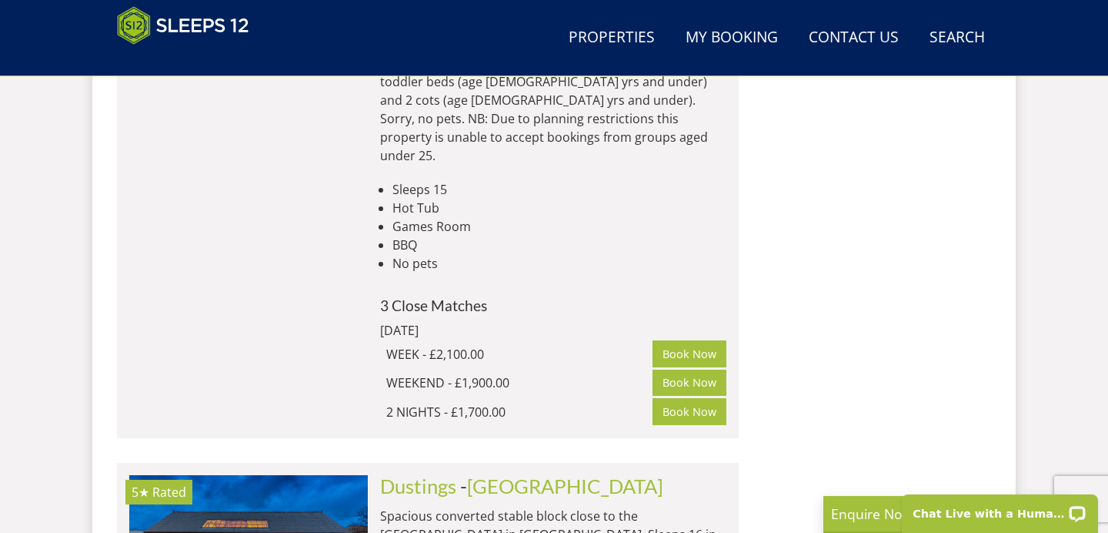
scroll to position [4969, 0]
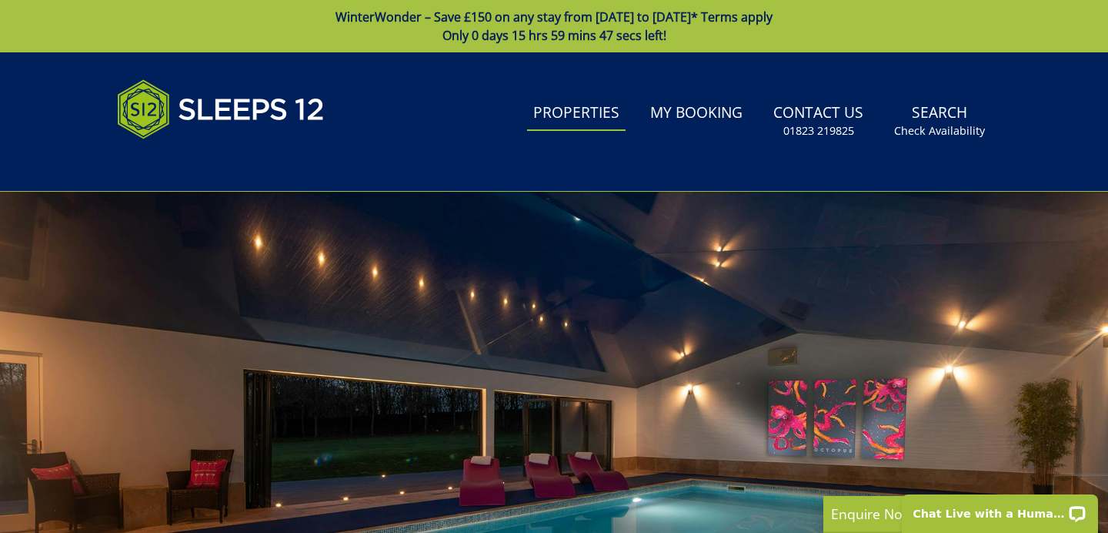
click at [593, 121] on link "Properties" at bounding box center [576, 113] width 99 height 35
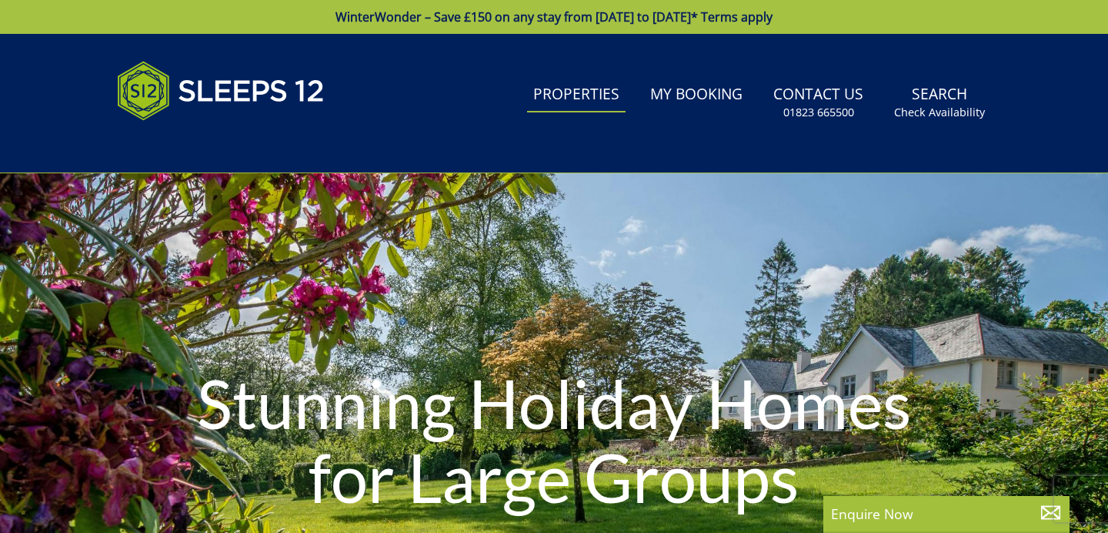
click at [927, 112] on small "Check Availability" at bounding box center [939, 112] width 91 height 15
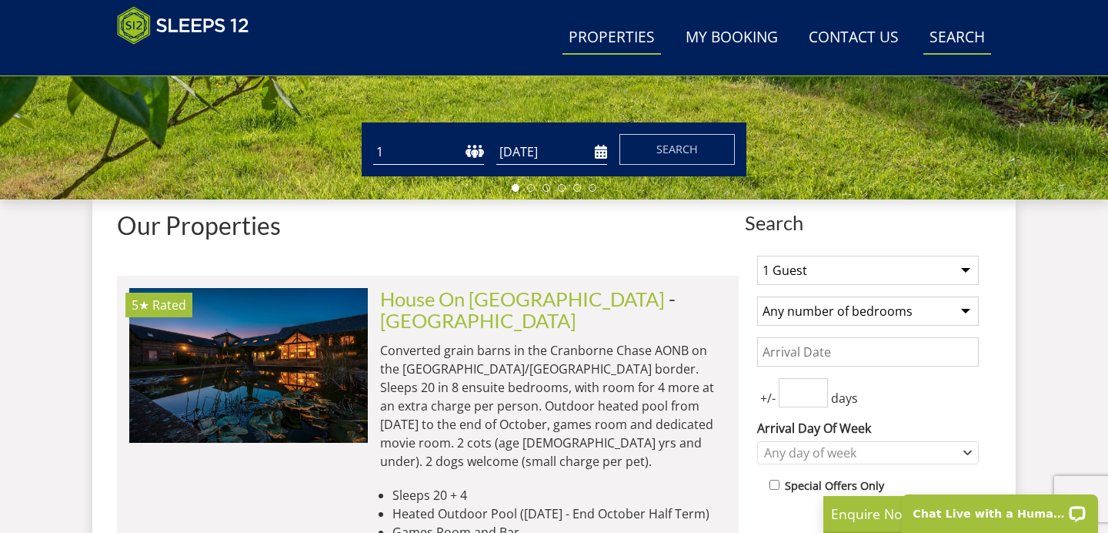
scroll to position [474, 0]
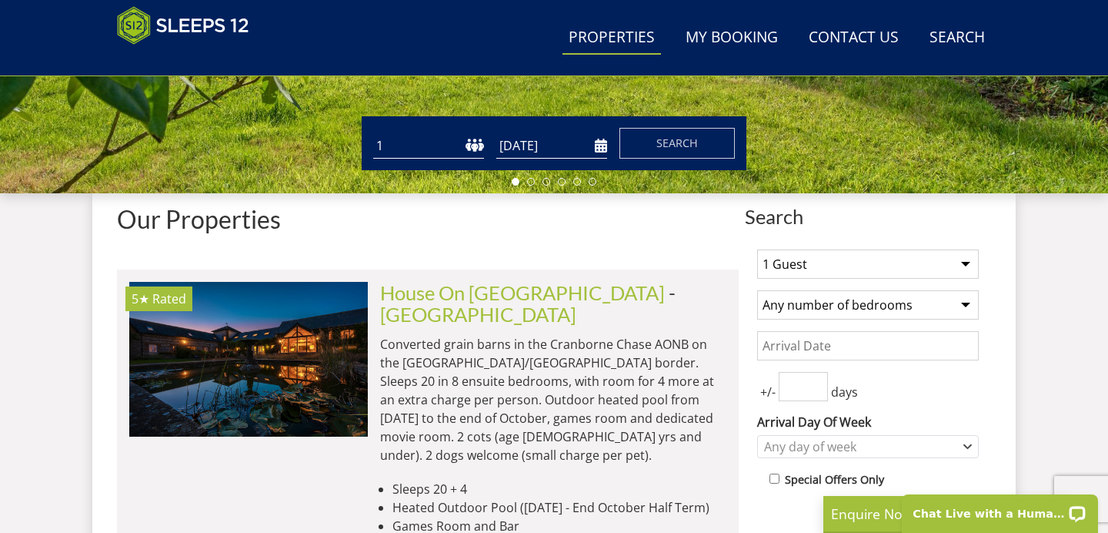
click at [939, 256] on select "1 Guest 2 Guests 3 Guests 4 Guests 5 Guests 6 Guests 7 Guests 8 Guests 9 Guests…" at bounding box center [868, 263] width 222 height 29
select select "10"
click at [757, 249] on select "1 Guest 2 Guests 3 Guests 4 Guests 5 Guests 6 Guests 7 Guests 8 Guests 9 Guests…" at bounding box center [868, 263] width 222 height 29
click at [883, 306] on select "Any number of bedrooms 1 Bedroom 2 Bedrooms 3 Bedrooms 4 Bedrooms 5 Bedrooms 6 …" at bounding box center [868, 304] width 222 height 29
select select "5"
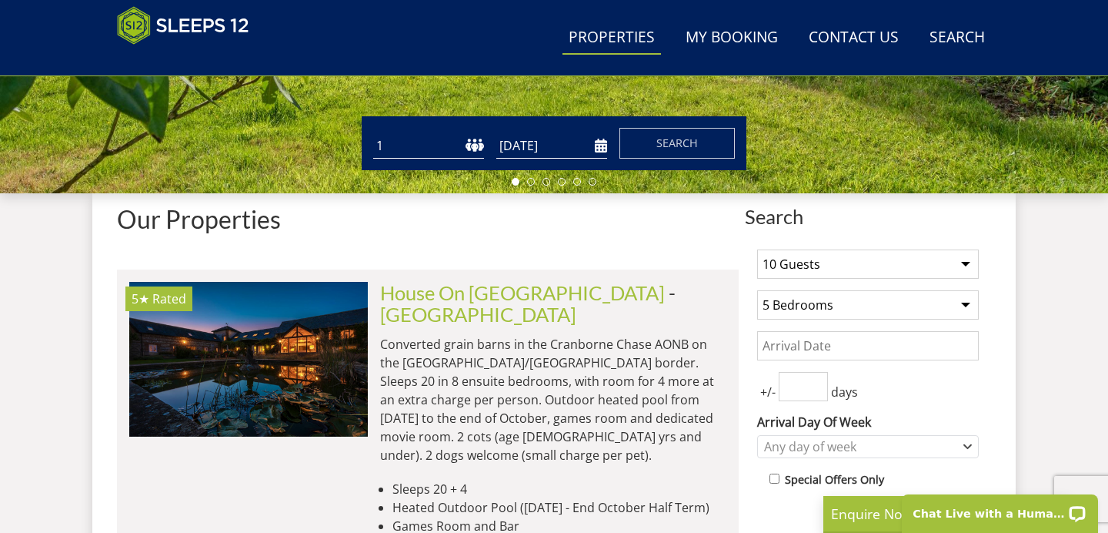
click at [757, 290] on select "Any number of bedrooms 1 Bedroom 2 Bedrooms 3 Bedrooms 4 Bedrooms 5 Bedrooms 6 …" at bounding box center [868, 304] width 222 height 29
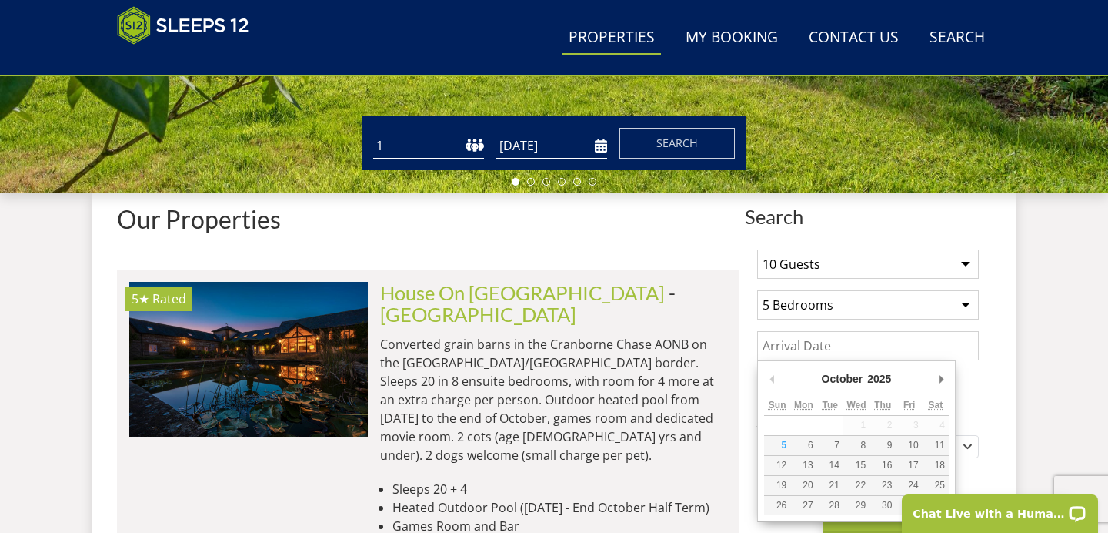
click at [877, 341] on input "Date" at bounding box center [868, 345] width 222 height 29
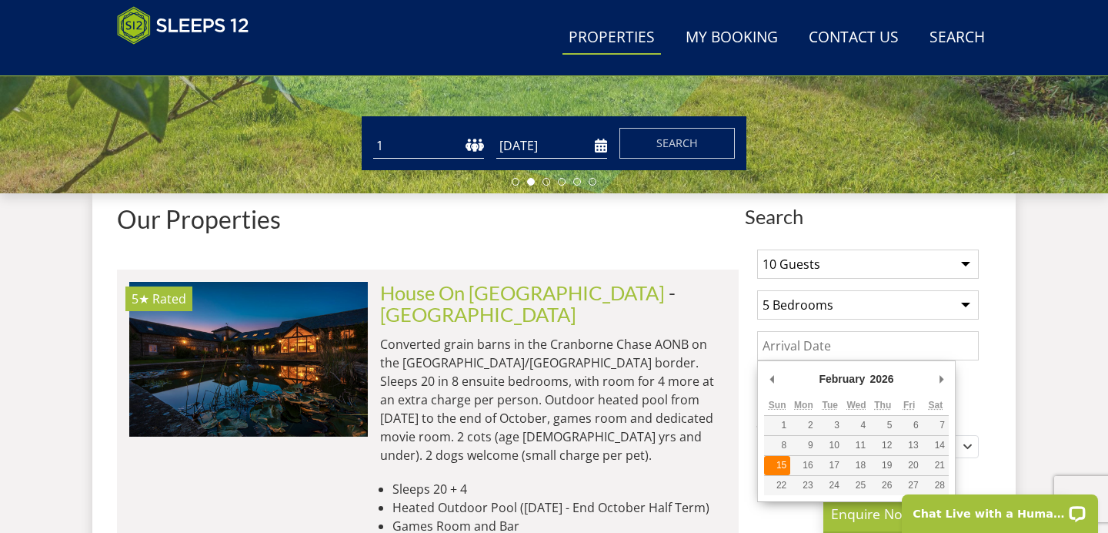
type input "15/02/2026"
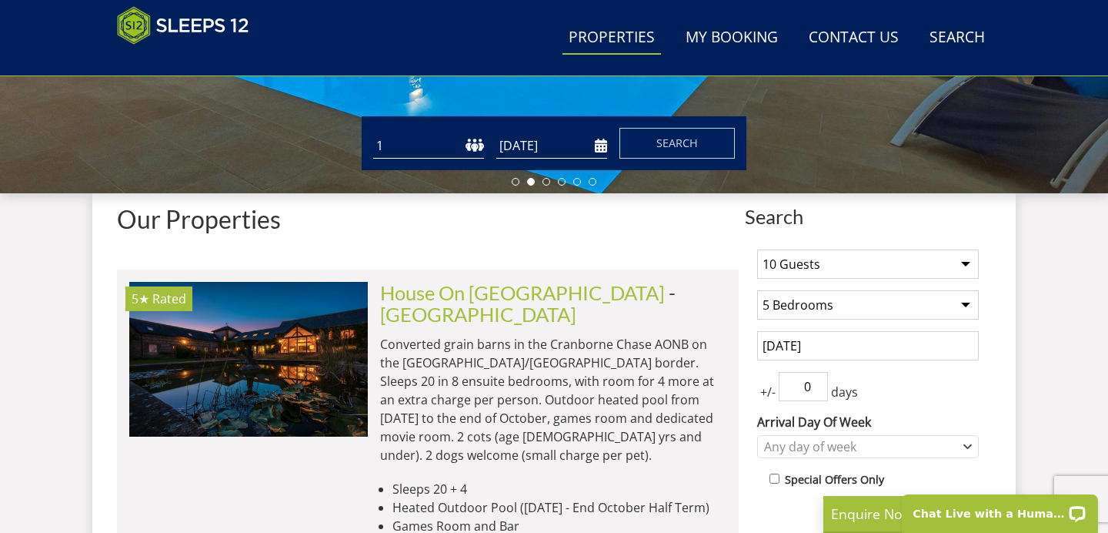
click at [819, 389] on input "0" at bounding box center [803, 386] width 49 height 29
click at [819, 376] on input "0" at bounding box center [803, 386] width 49 height 29
click at [819, 382] on input "1" at bounding box center [803, 386] width 49 height 29
type input "2"
click at [819, 382] on input "2" at bounding box center [803, 386] width 49 height 29
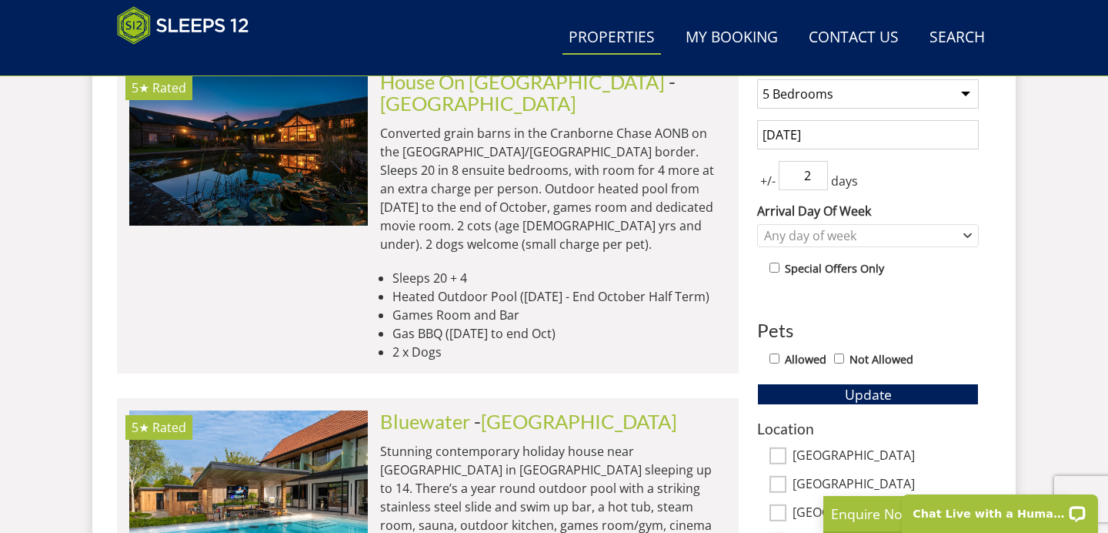
scroll to position [699, 0]
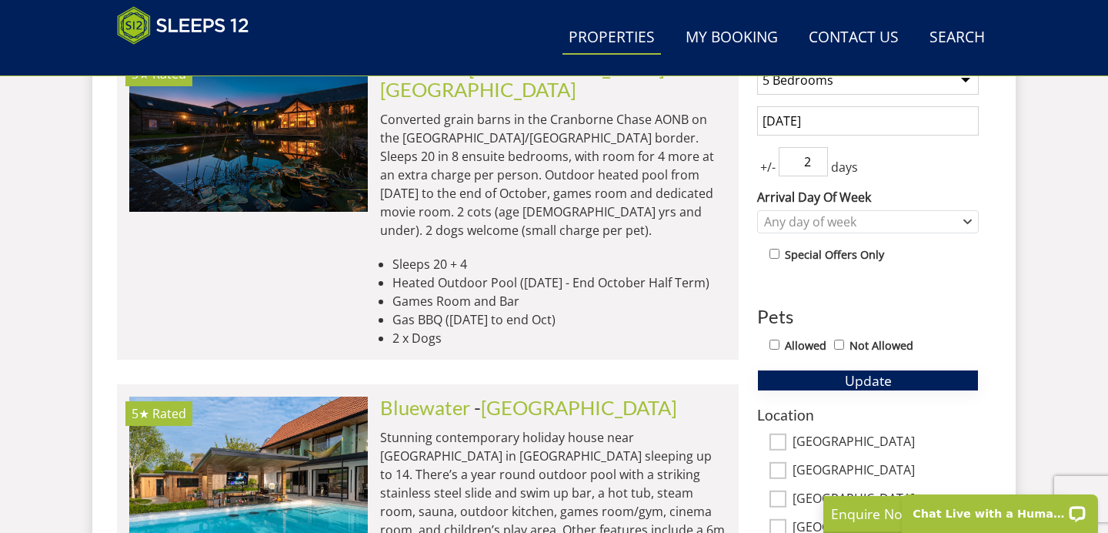
click at [901, 376] on button "Update" at bounding box center [868, 380] width 222 height 22
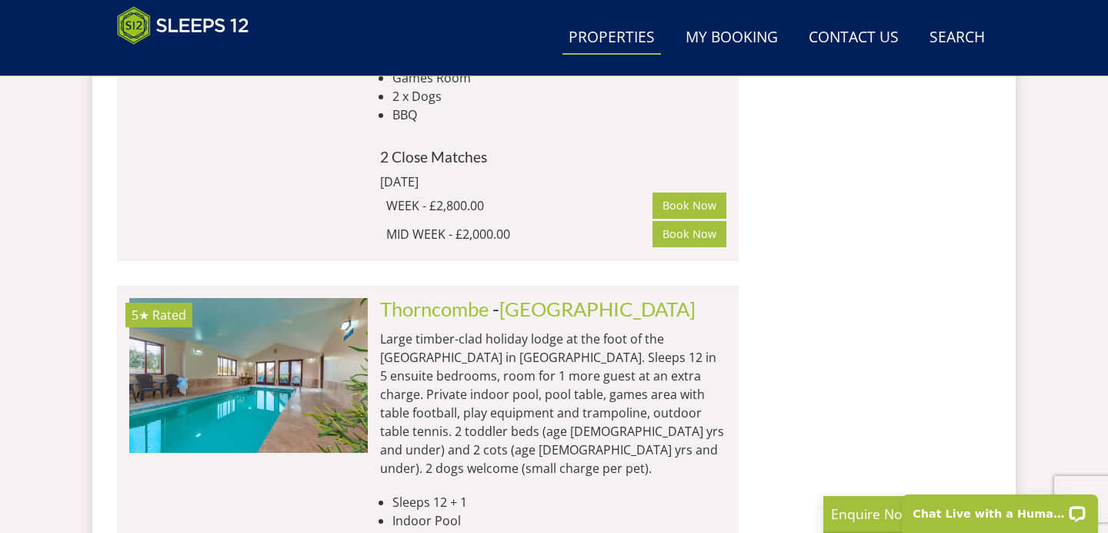
scroll to position [4582, 0]
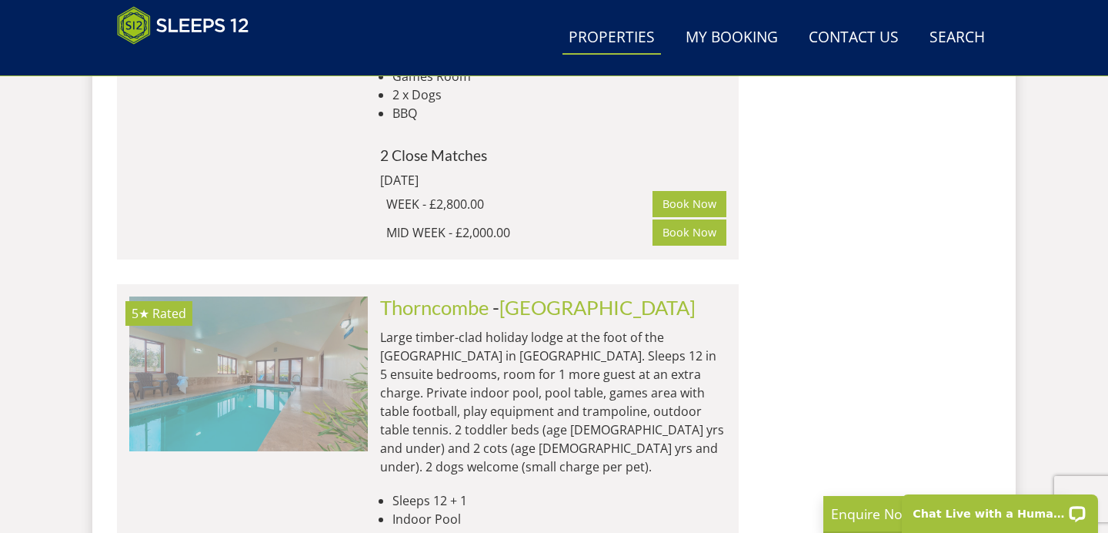
click at [322, 296] on img at bounding box center [248, 373] width 239 height 154
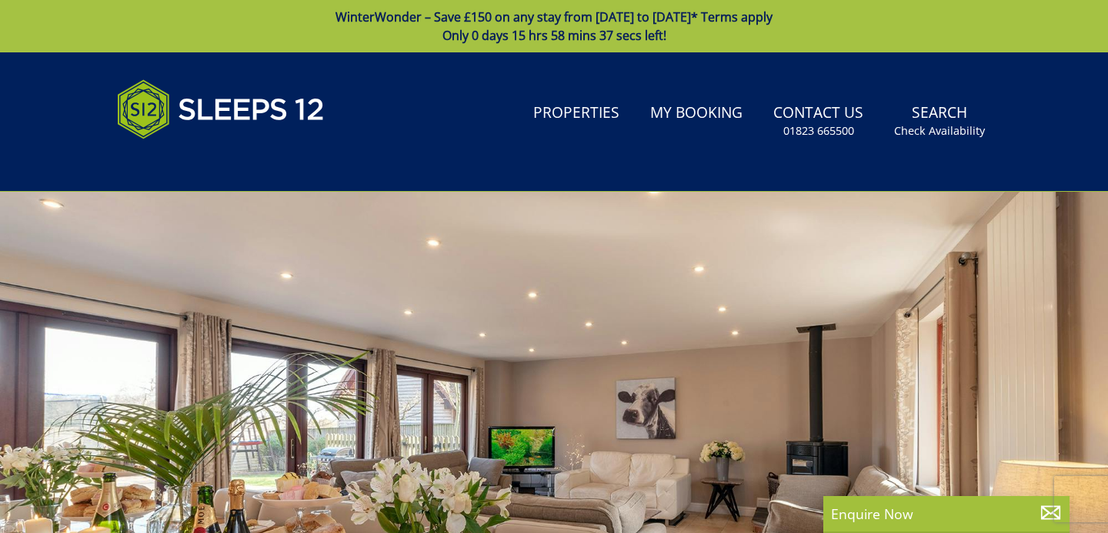
click at [536, 352] on div at bounding box center [554, 461] width 1108 height 539
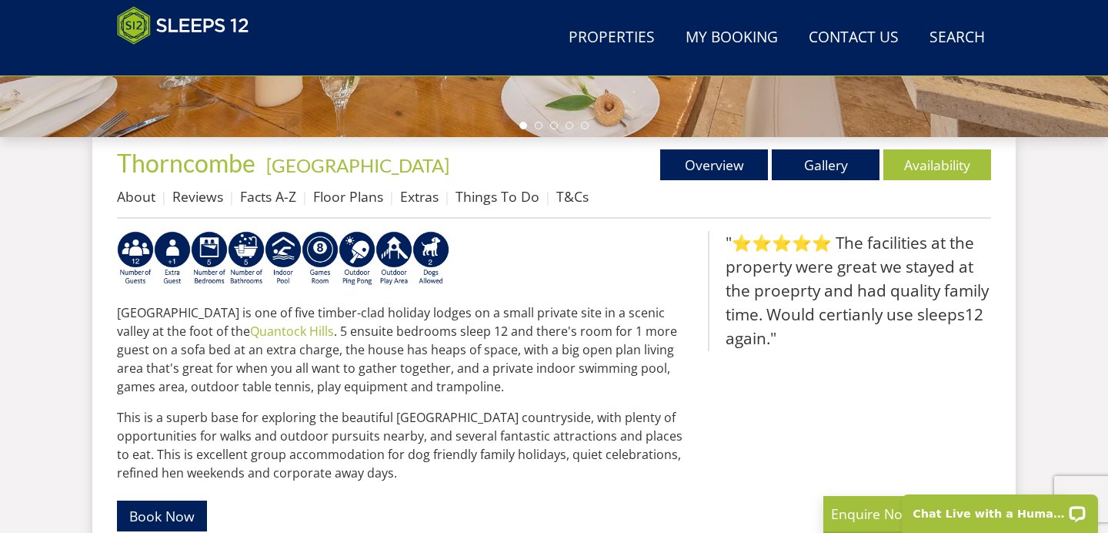
scroll to position [544, 0]
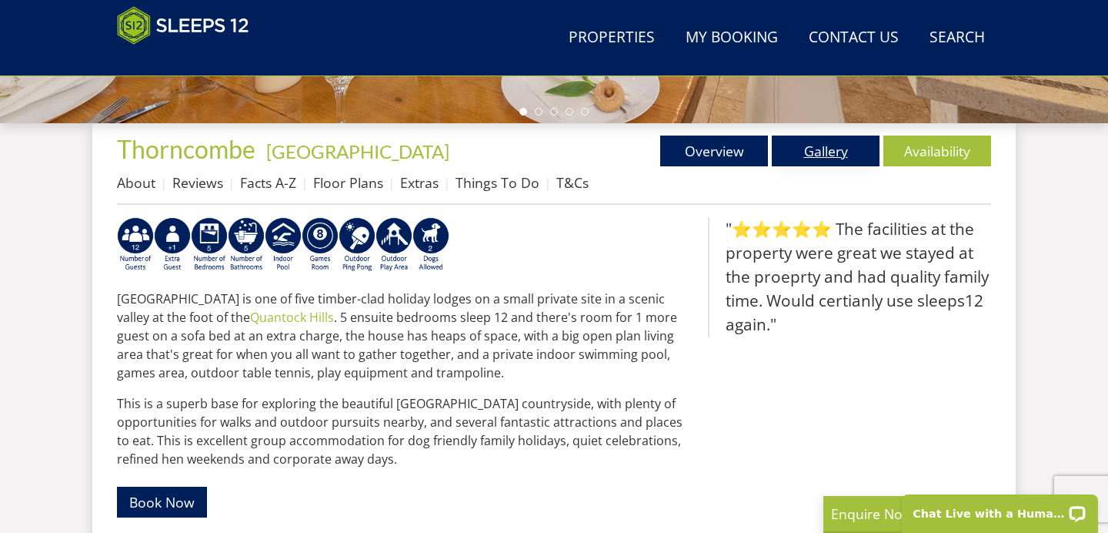
click at [809, 160] on link "Gallery" at bounding box center [826, 150] width 108 height 31
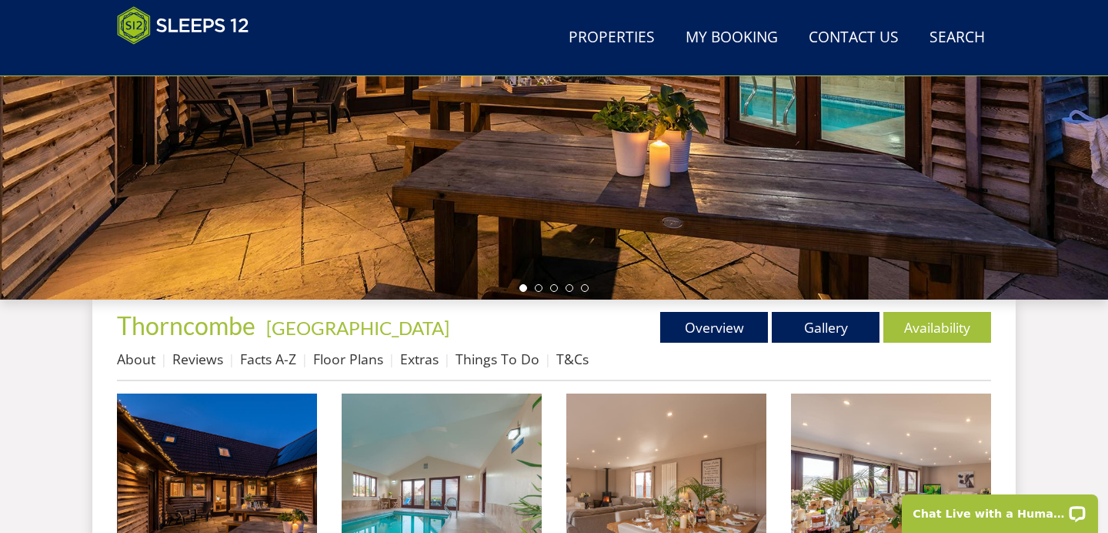
scroll to position [371, 0]
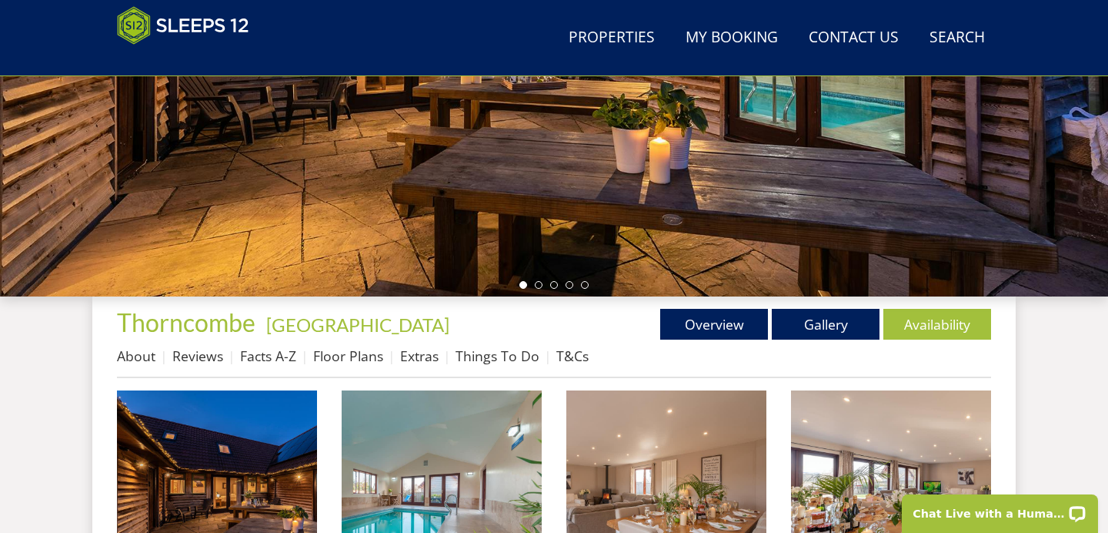
click at [507, 476] on img at bounding box center [442, 490] width 200 height 200
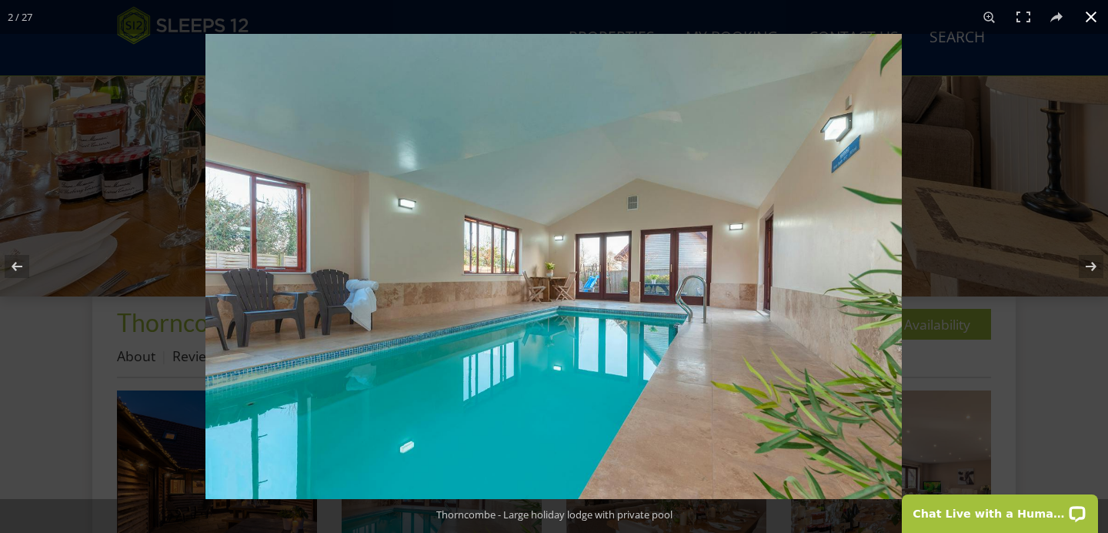
click at [1095, 8] on button at bounding box center [1091, 17] width 34 height 34
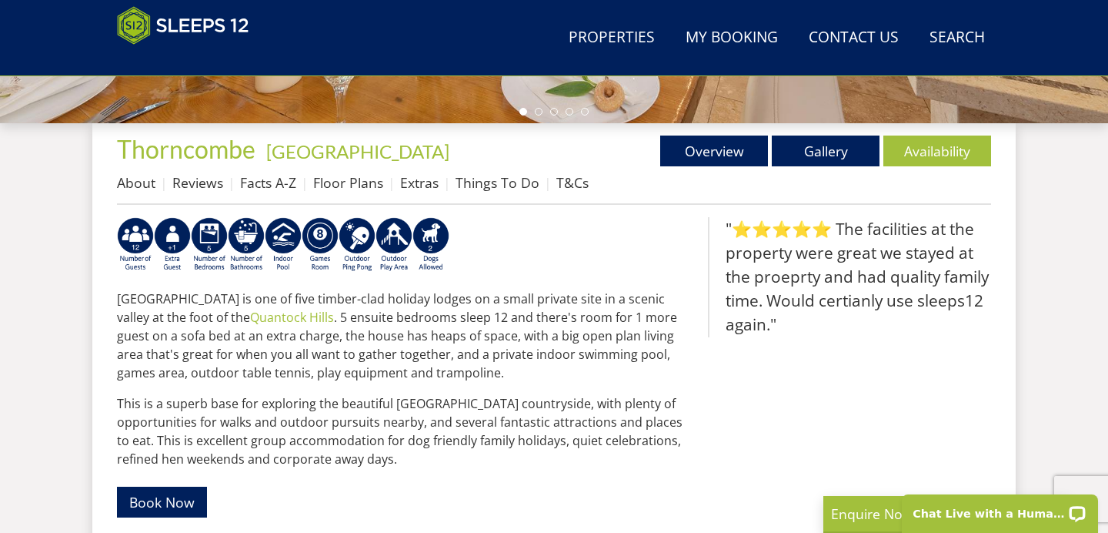
select select "10"
select select "5"
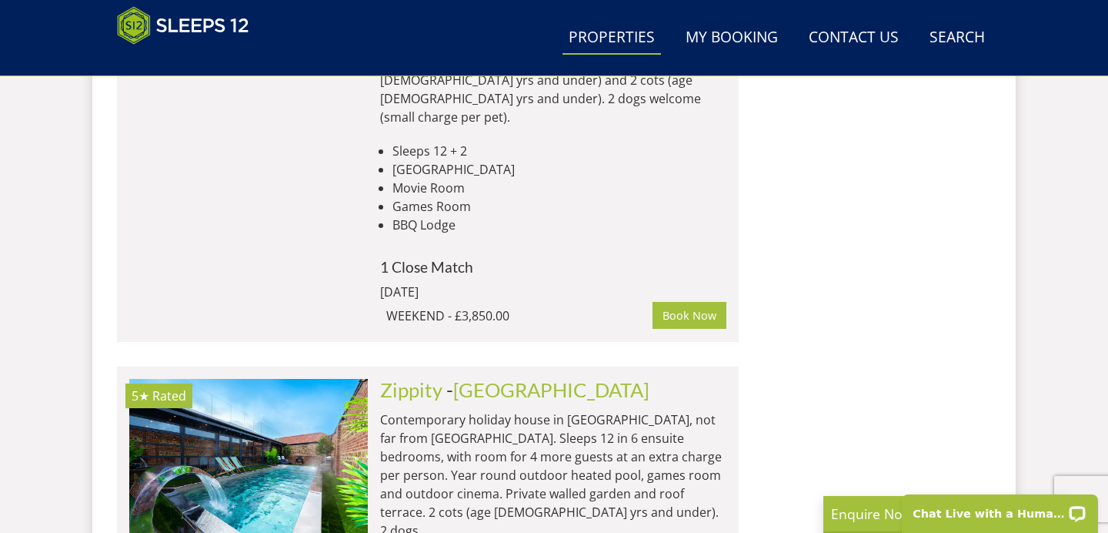
scroll to position [5836, 0]
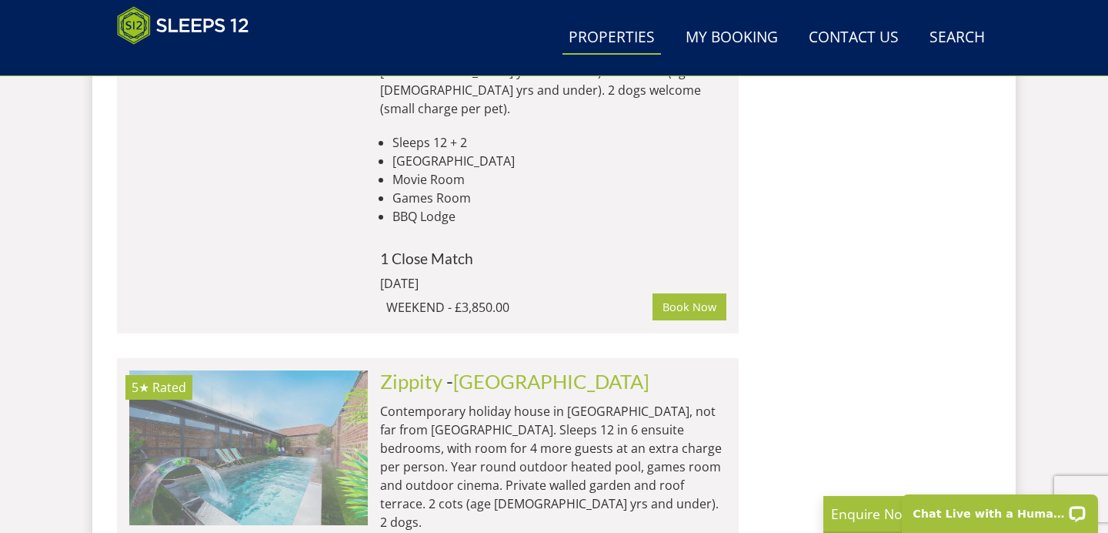
click at [242, 370] on img at bounding box center [248, 447] width 239 height 154
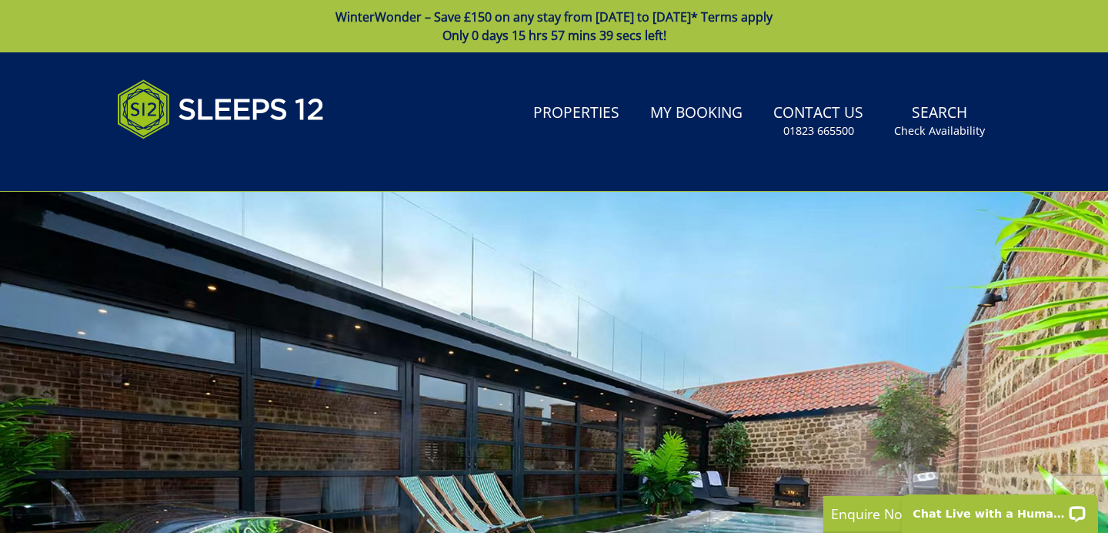
select select "10"
select select "5"
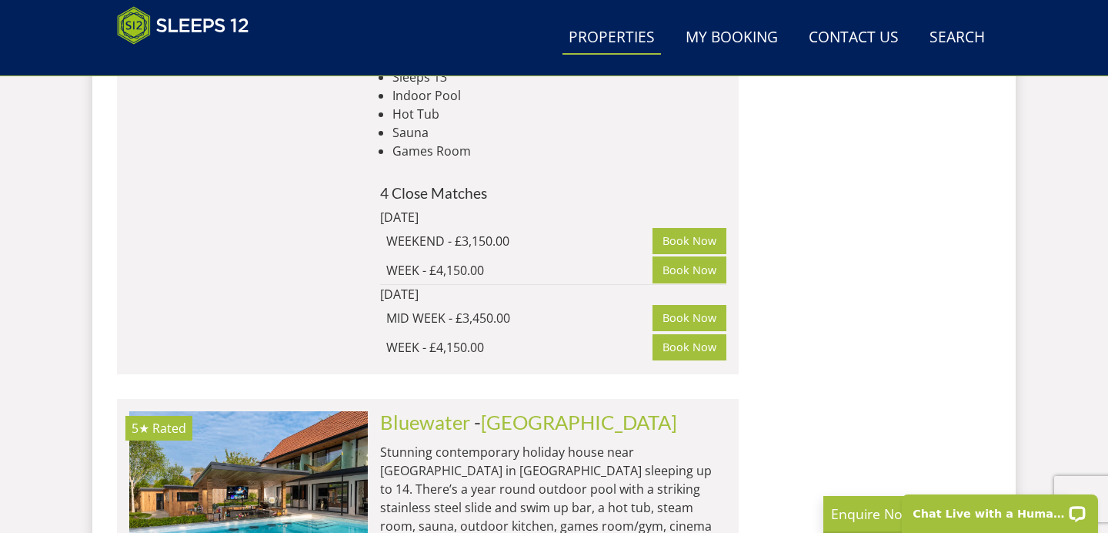
scroll to position [6719, 0]
